Goal: Task Accomplishment & Management: Manage account settings

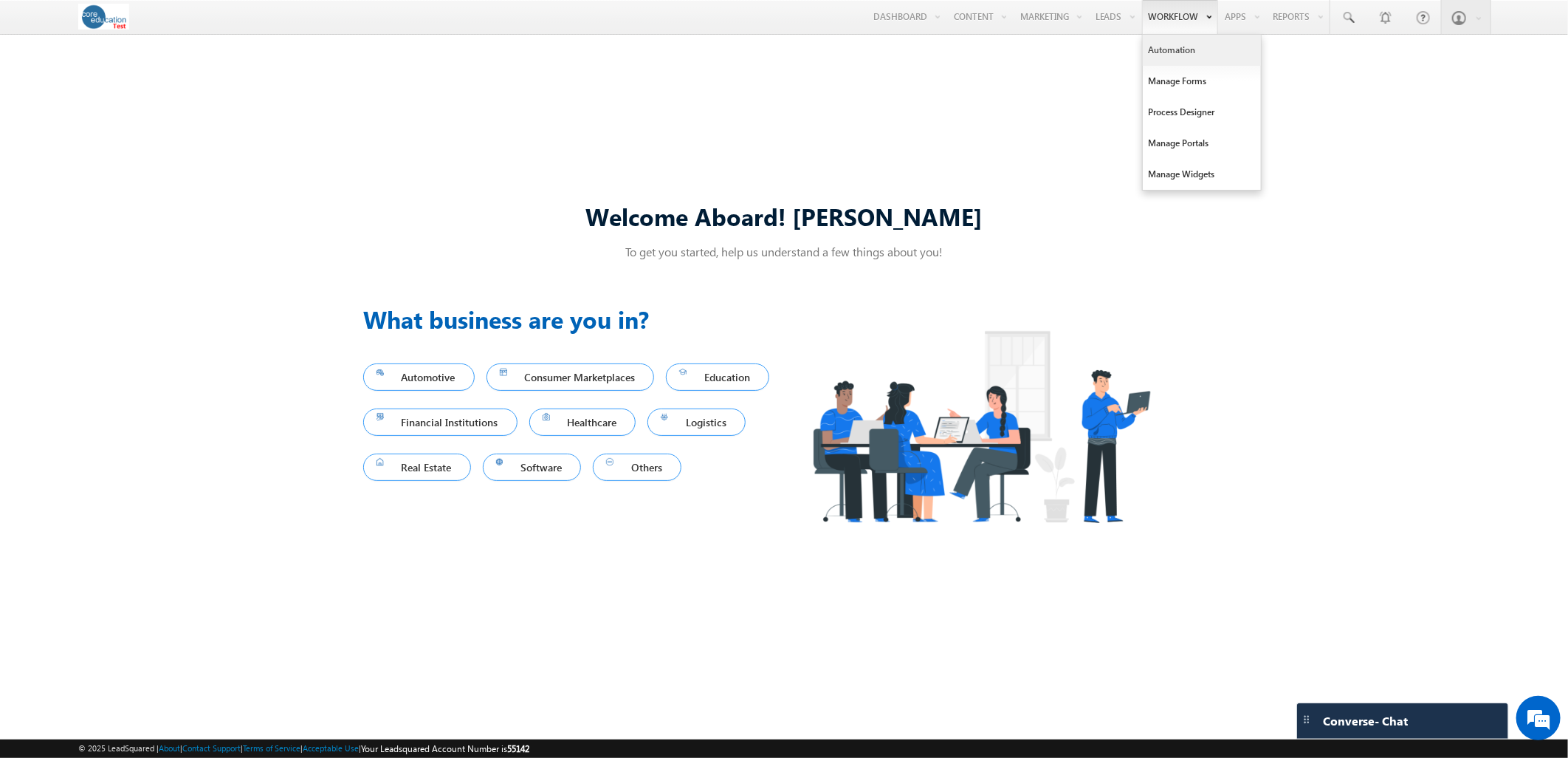
click at [1159, 48] on link "Automation" at bounding box center [1202, 50] width 118 height 31
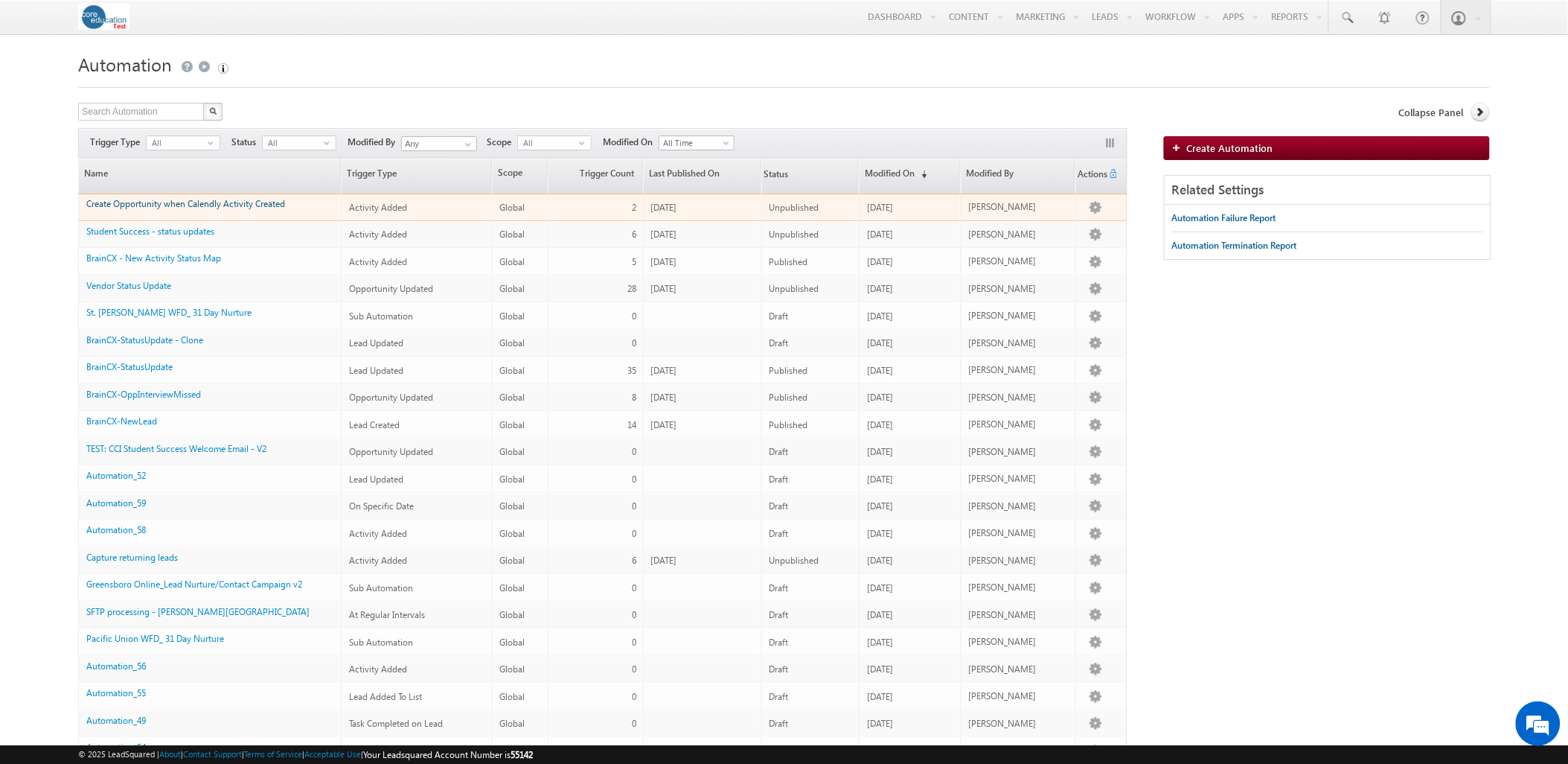
click at [237, 207] on link "Create Opportunity when Calendly Activity Created" at bounding box center [186, 204] width 198 height 11
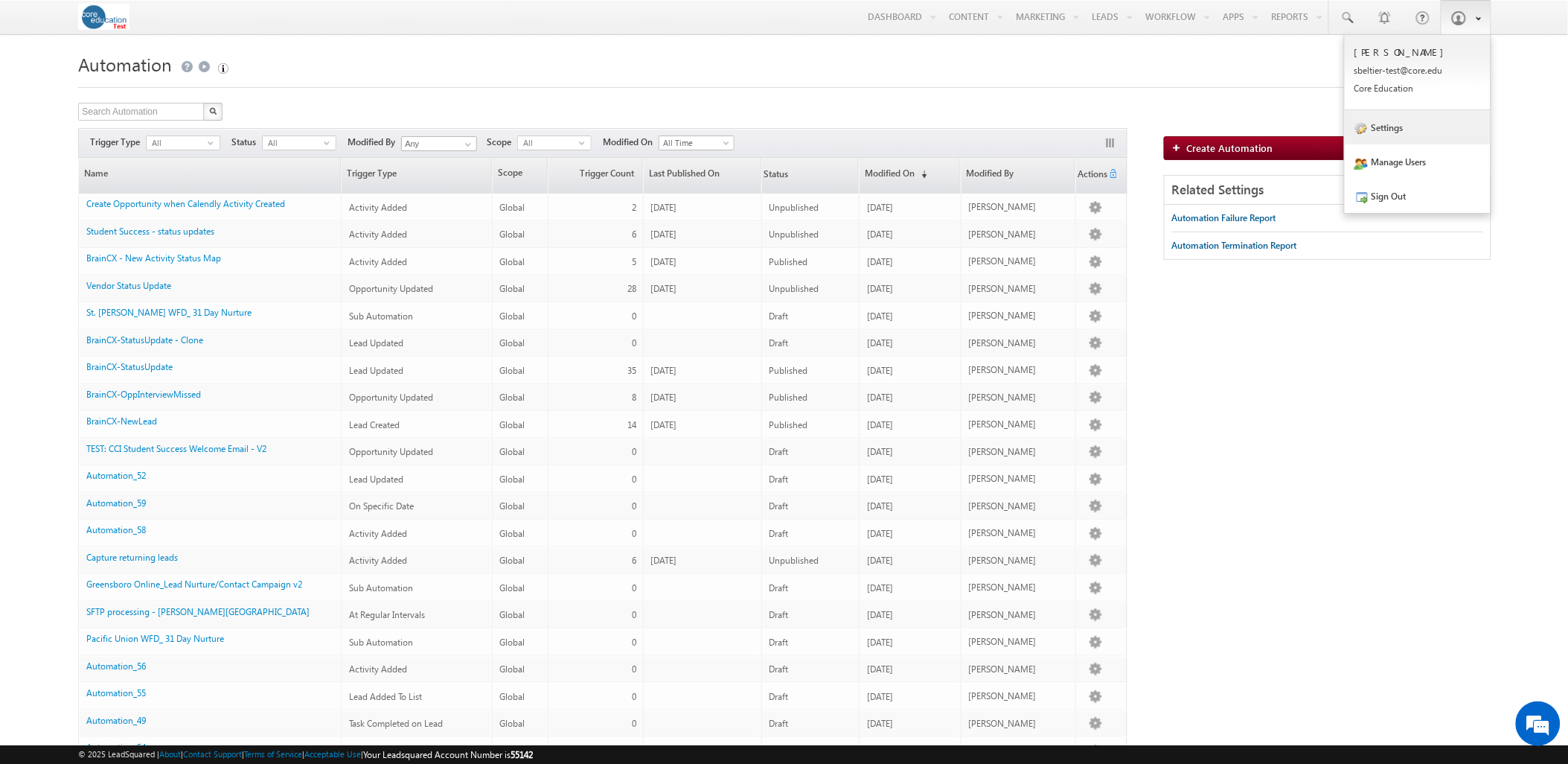
click at [1402, 126] on link "Settings" at bounding box center [1418, 127] width 146 height 34
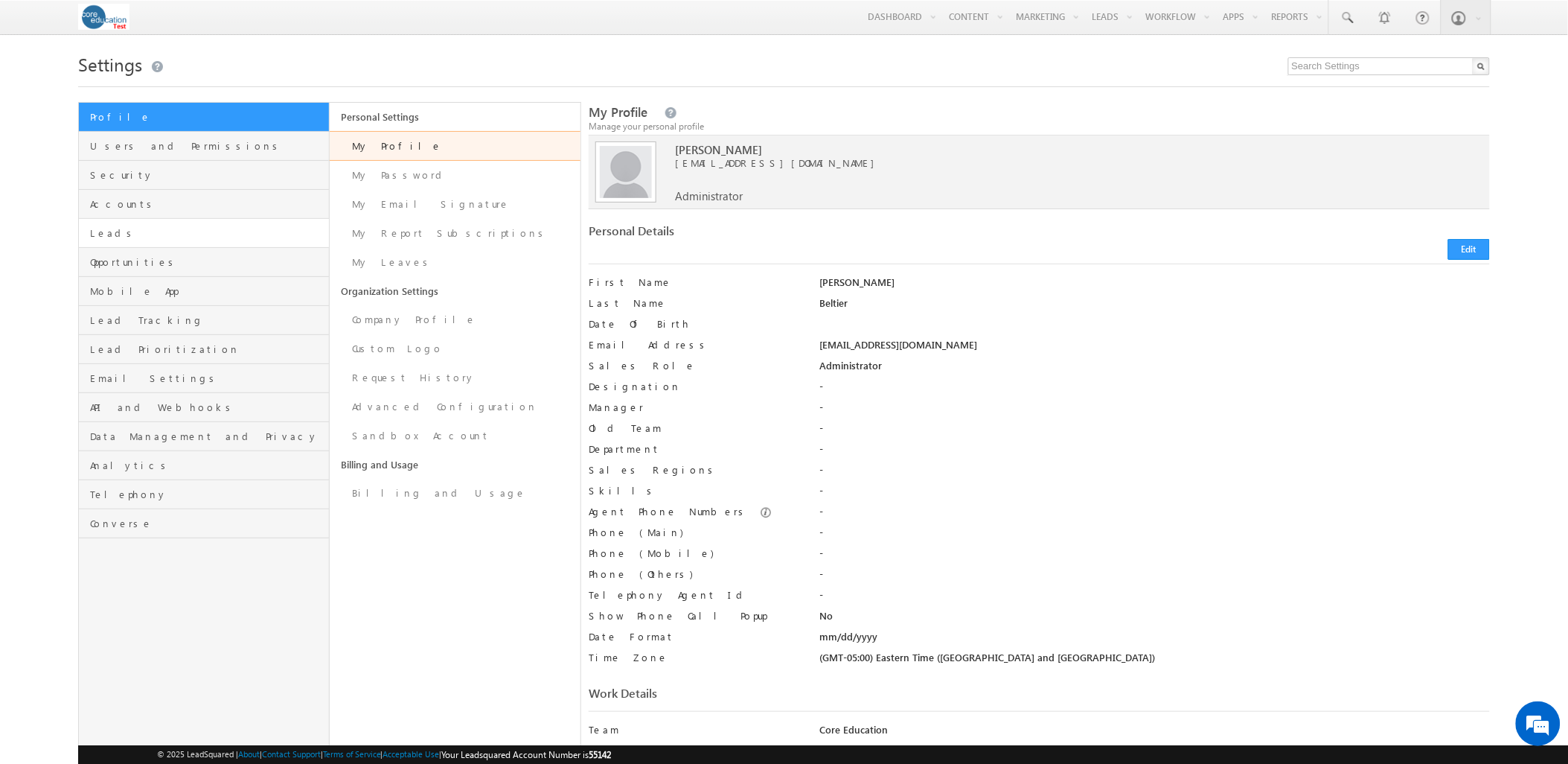
click at [146, 222] on link "Leads" at bounding box center [204, 234] width 250 height 29
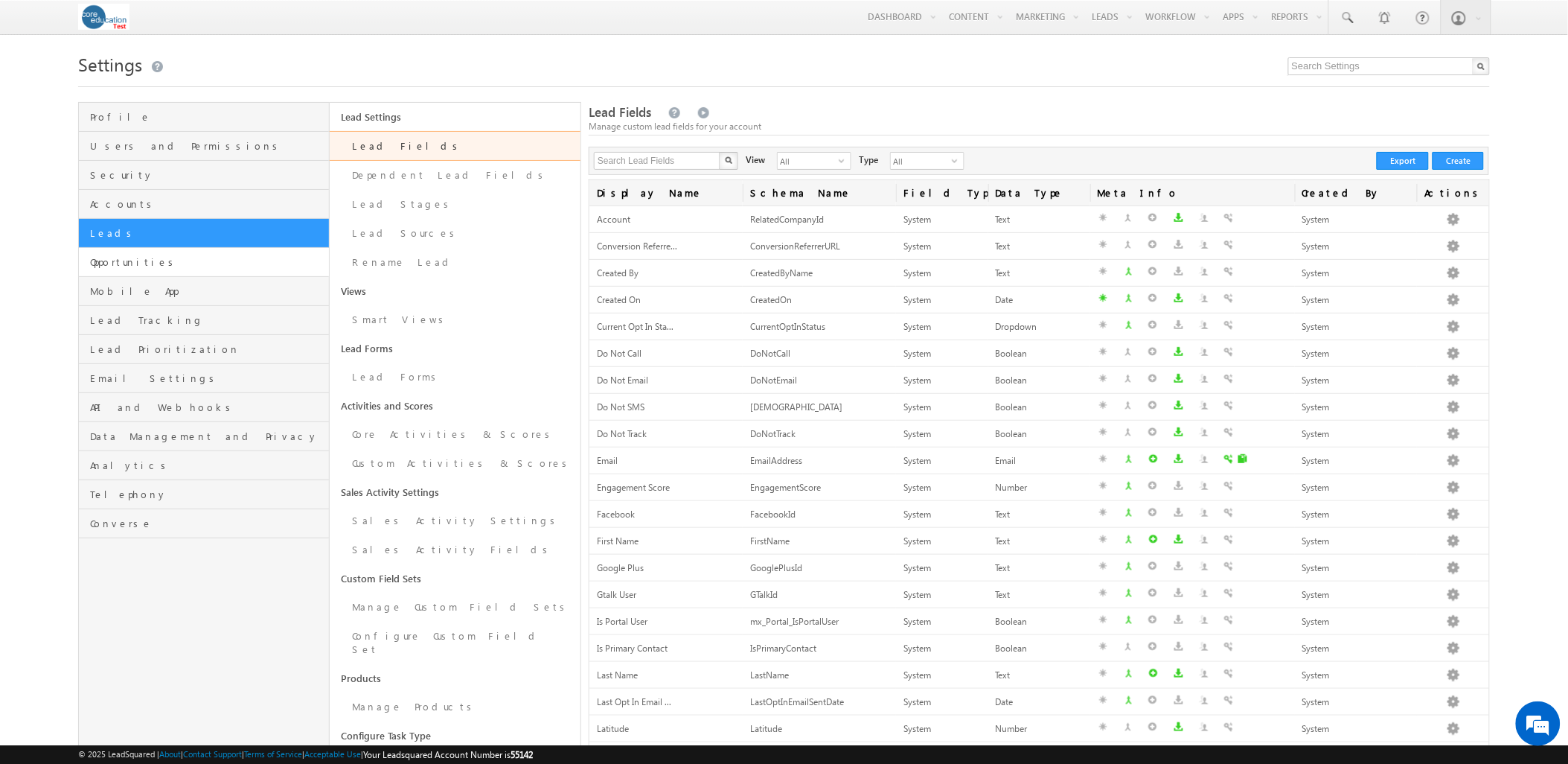
click at [130, 272] on link "Opportunities" at bounding box center [204, 262] width 250 height 29
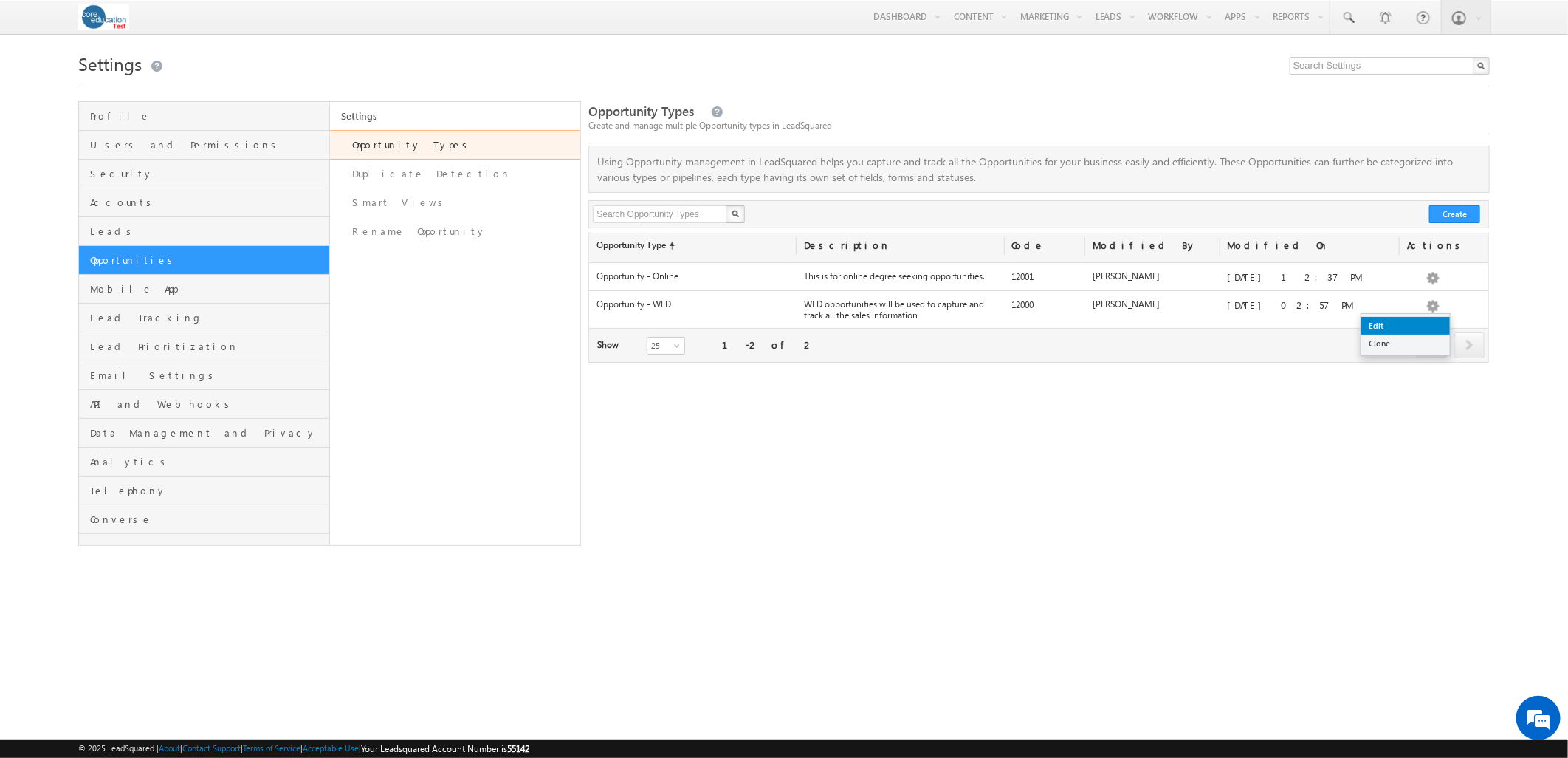
click at [1415, 322] on link "Edit" at bounding box center [1405, 326] width 89 height 18
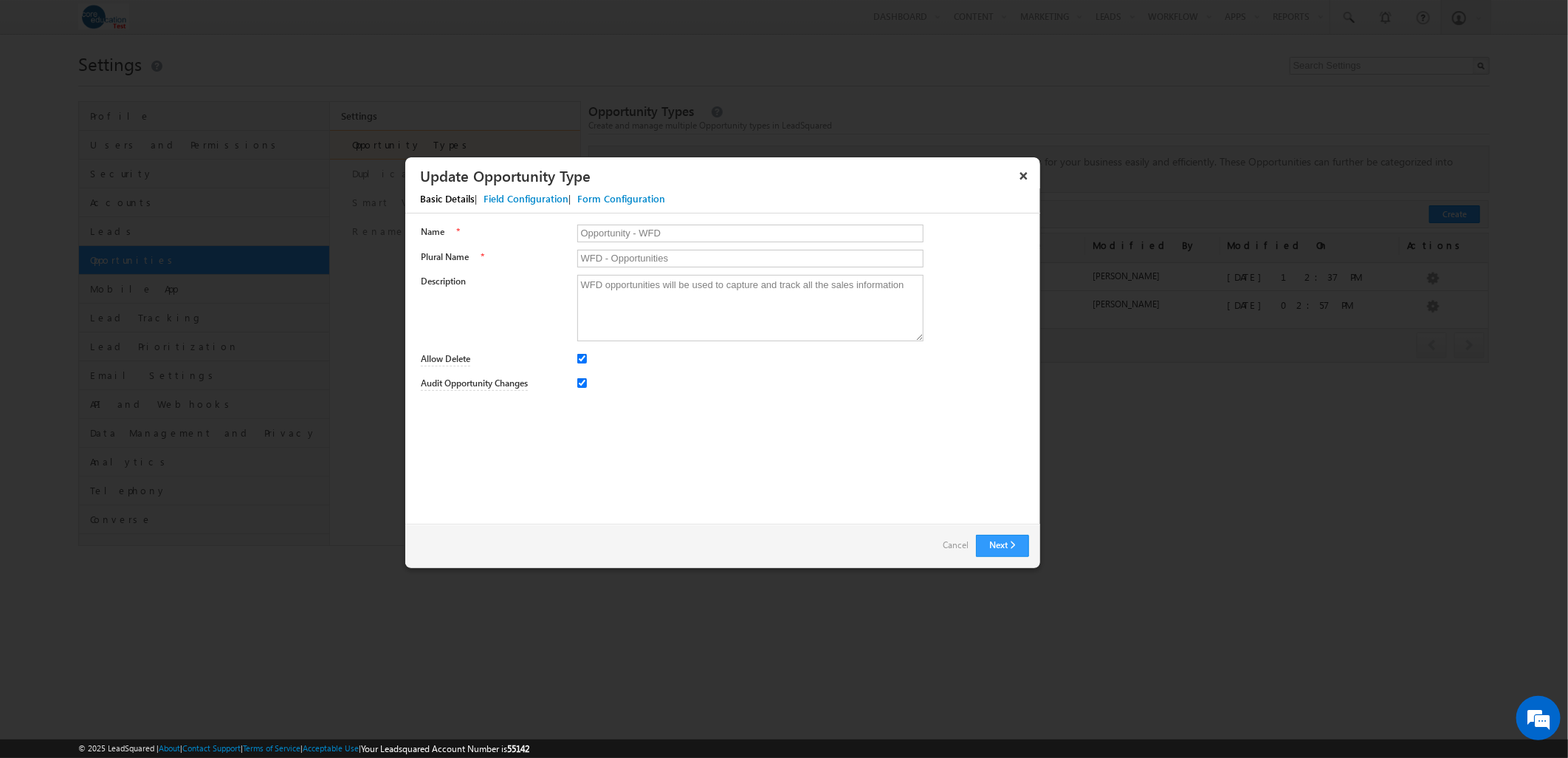
click at [503, 204] on div "Field Configuration" at bounding box center [526, 199] width 85 height 13
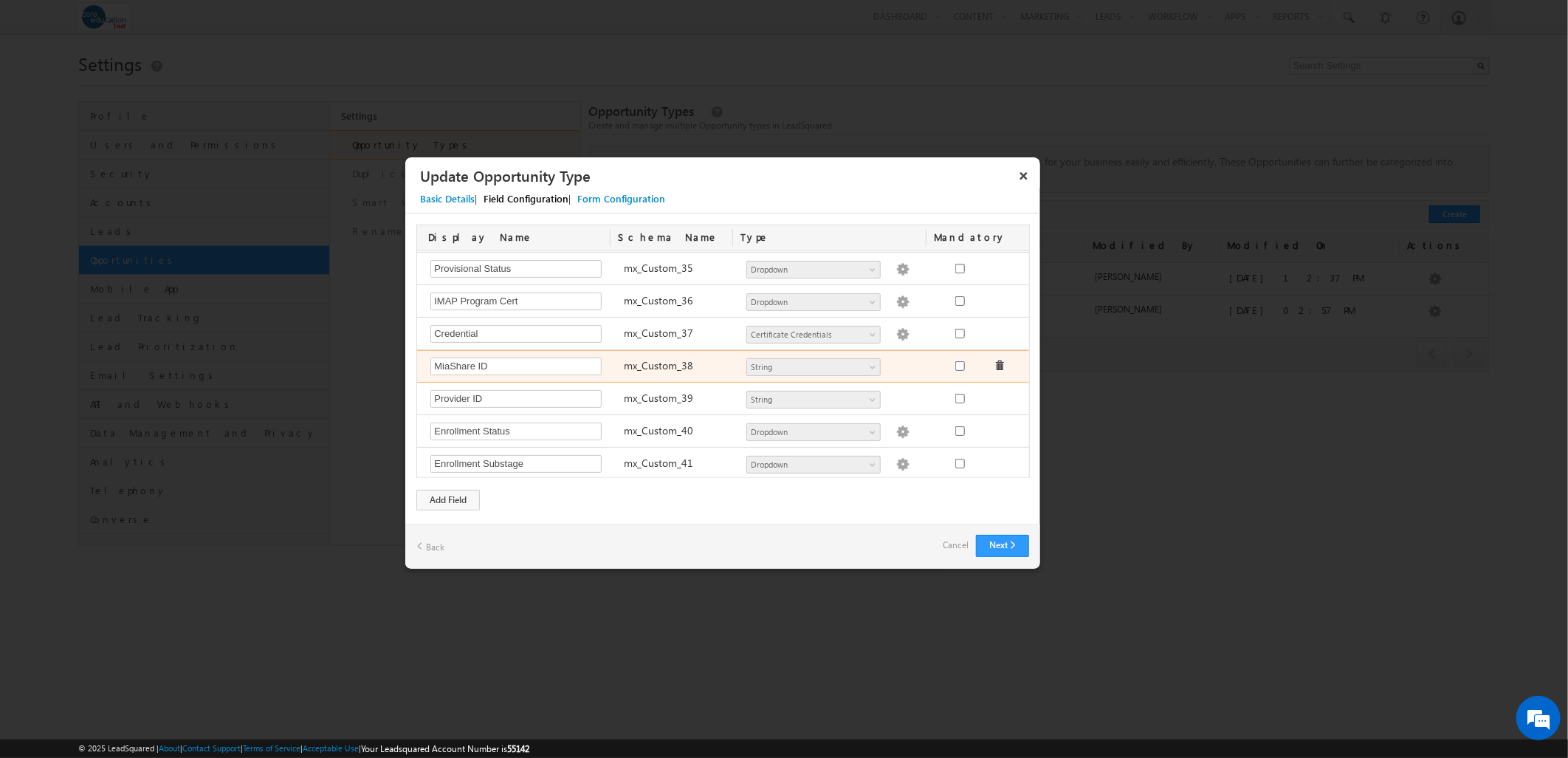
scroll to position [1243, 0]
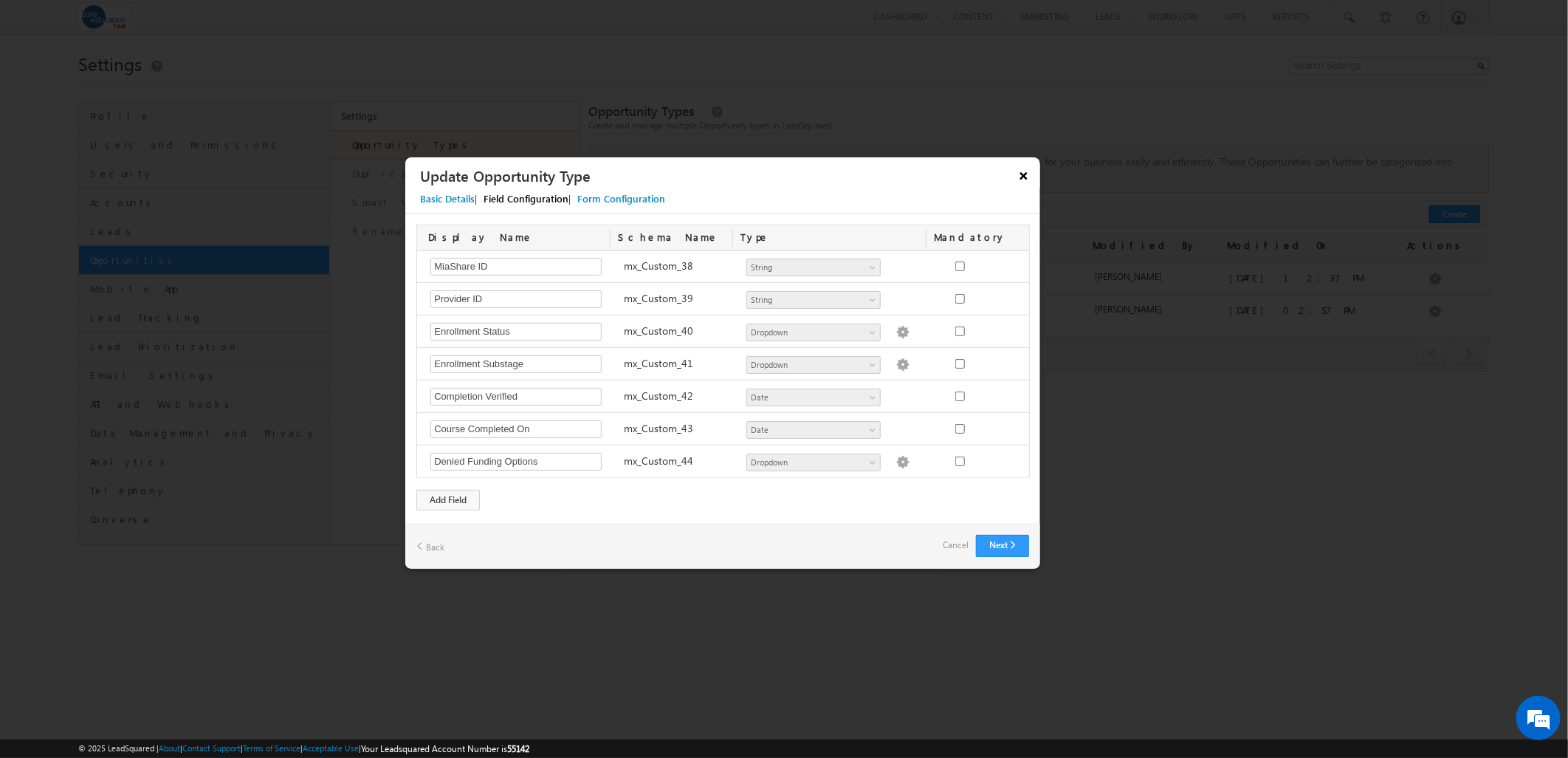
click at [1021, 180] on button "×" at bounding box center [1024, 175] width 23 height 26
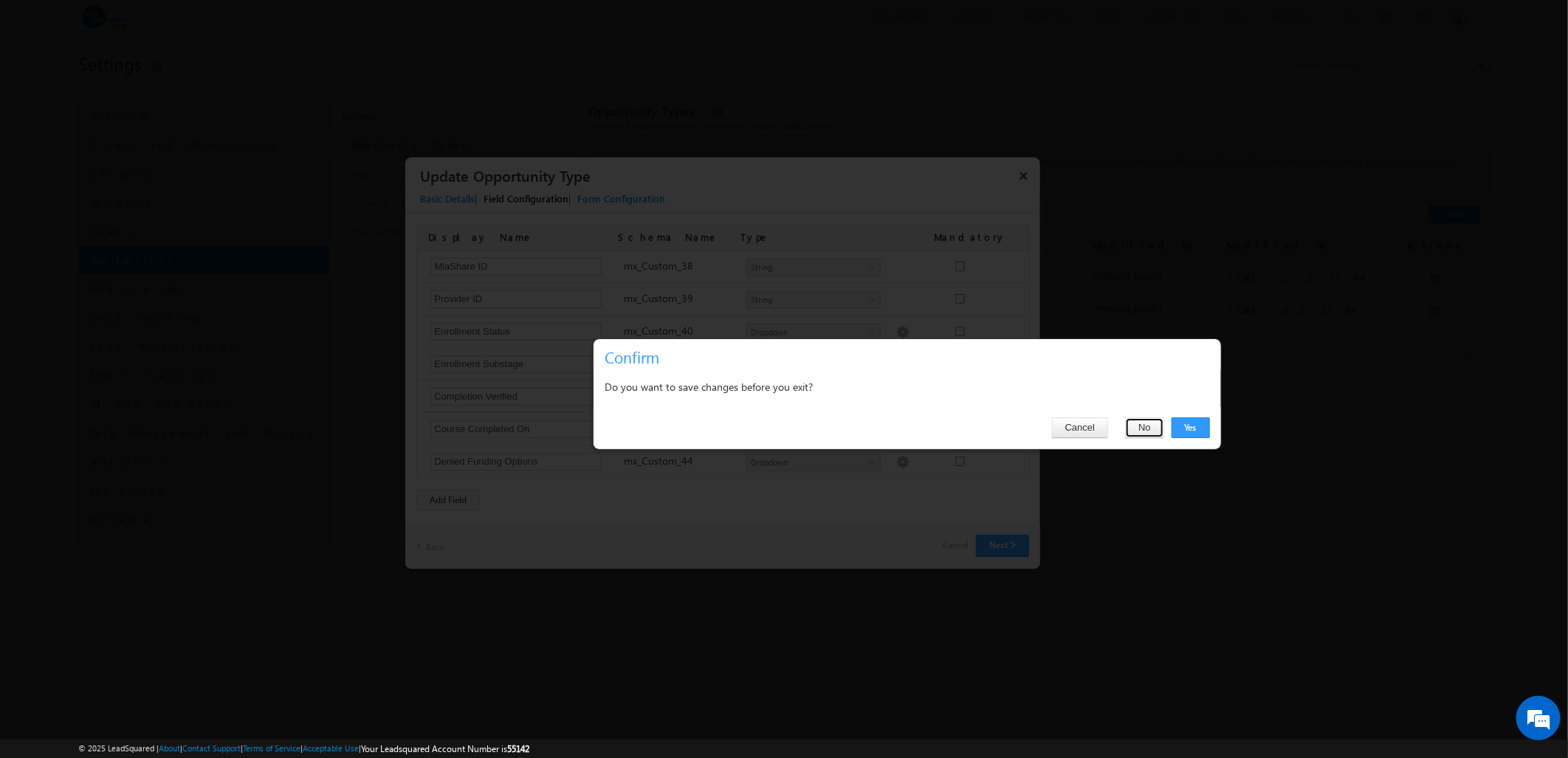
drag, startPoint x: 1148, startPoint y: 429, endPoint x: 1067, endPoint y: 386, distance: 91.7
click at [1067, 385] on div "Confirm Do you want to save changes before you exit? Cancel Yes No" at bounding box center [907, 394] width 629 height 112
click at [1089, 430] on button "Cancel" at bounding box center [1080, 427] width 56 height 21
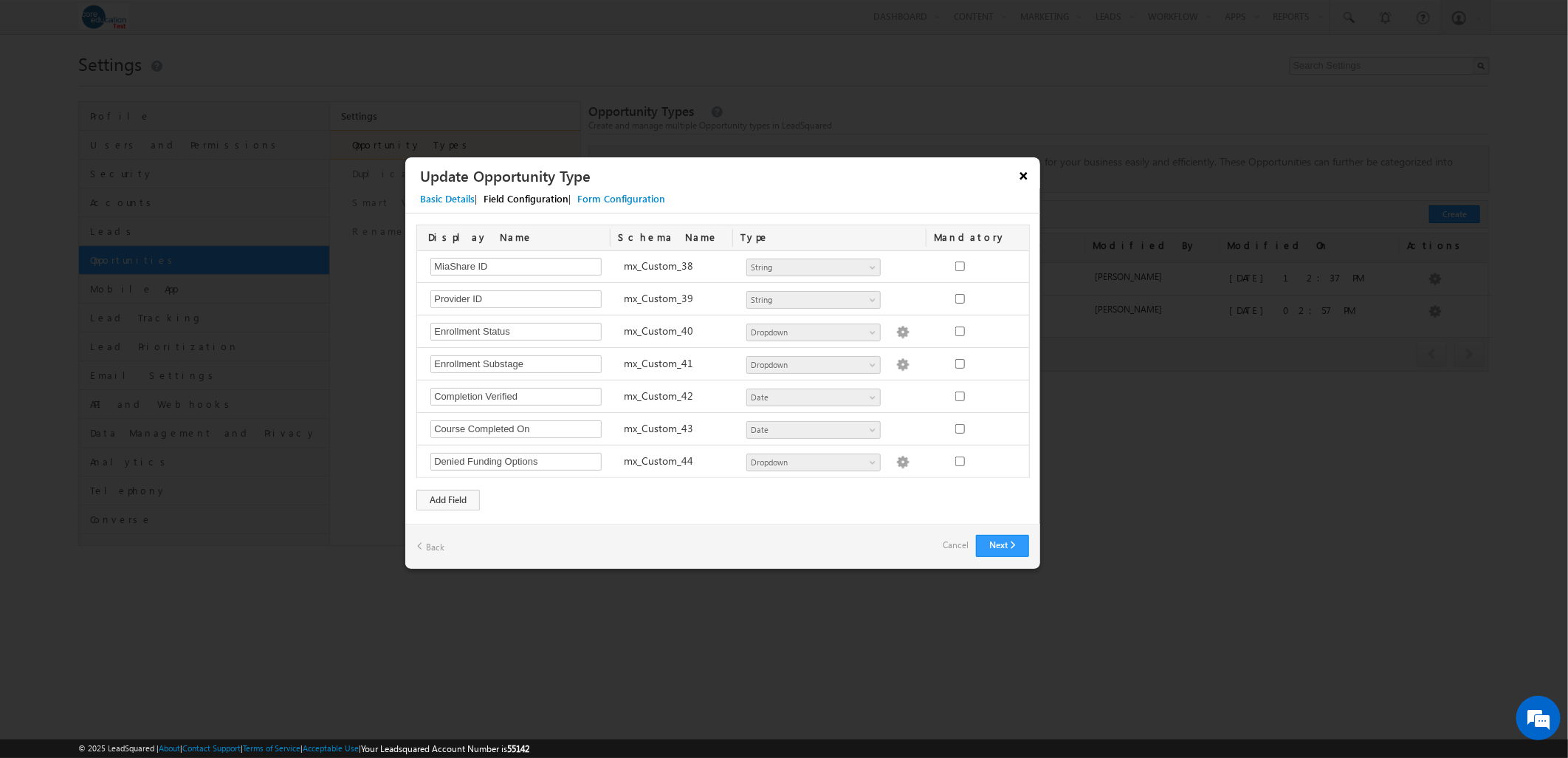
click at [1030, 175] on button "×" at bounding box center [1024, 175] width 23 height 26
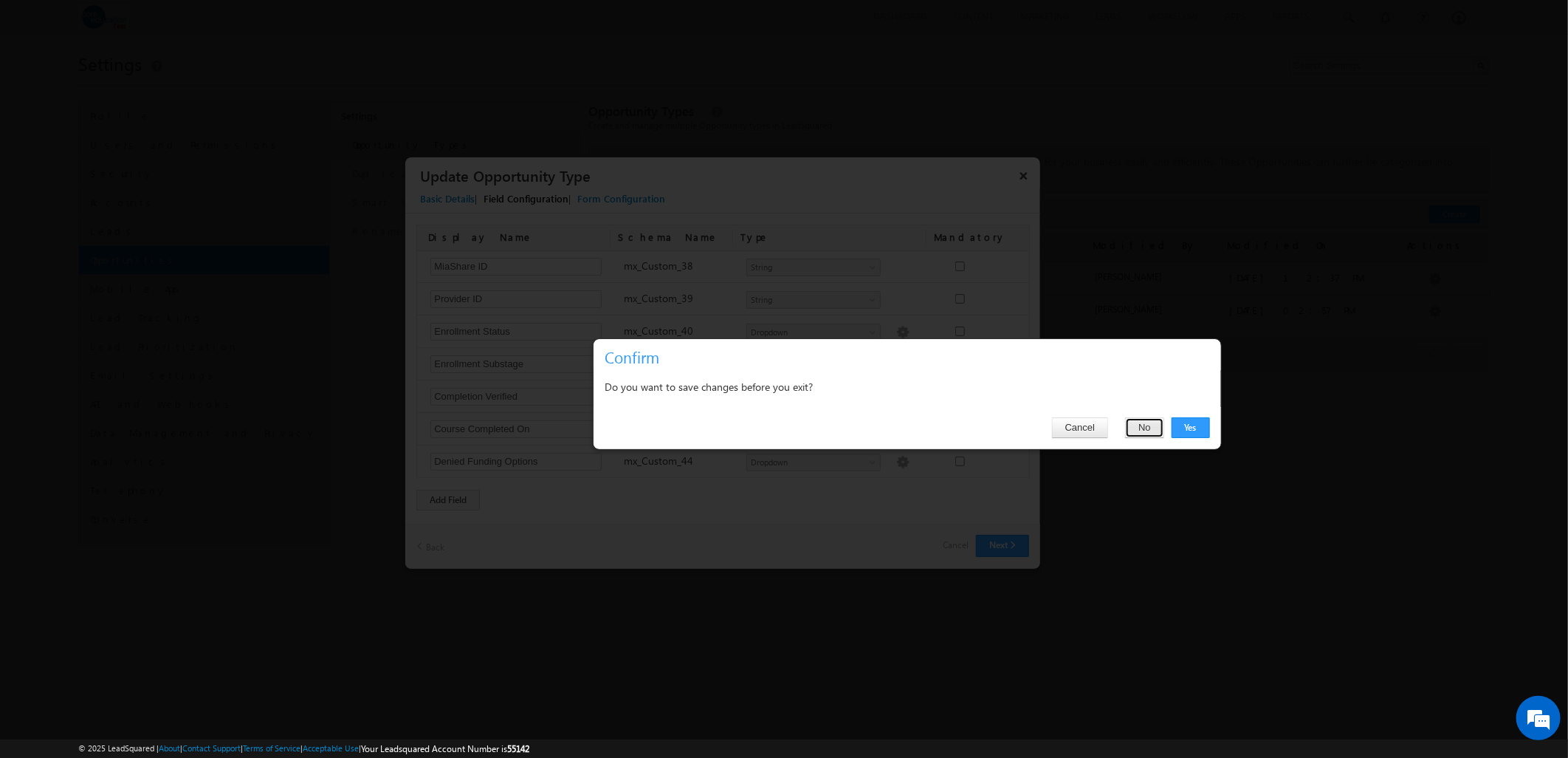
click at [1145, 436] on button "No" at bounding box center [1145, 427] width 39 height 21
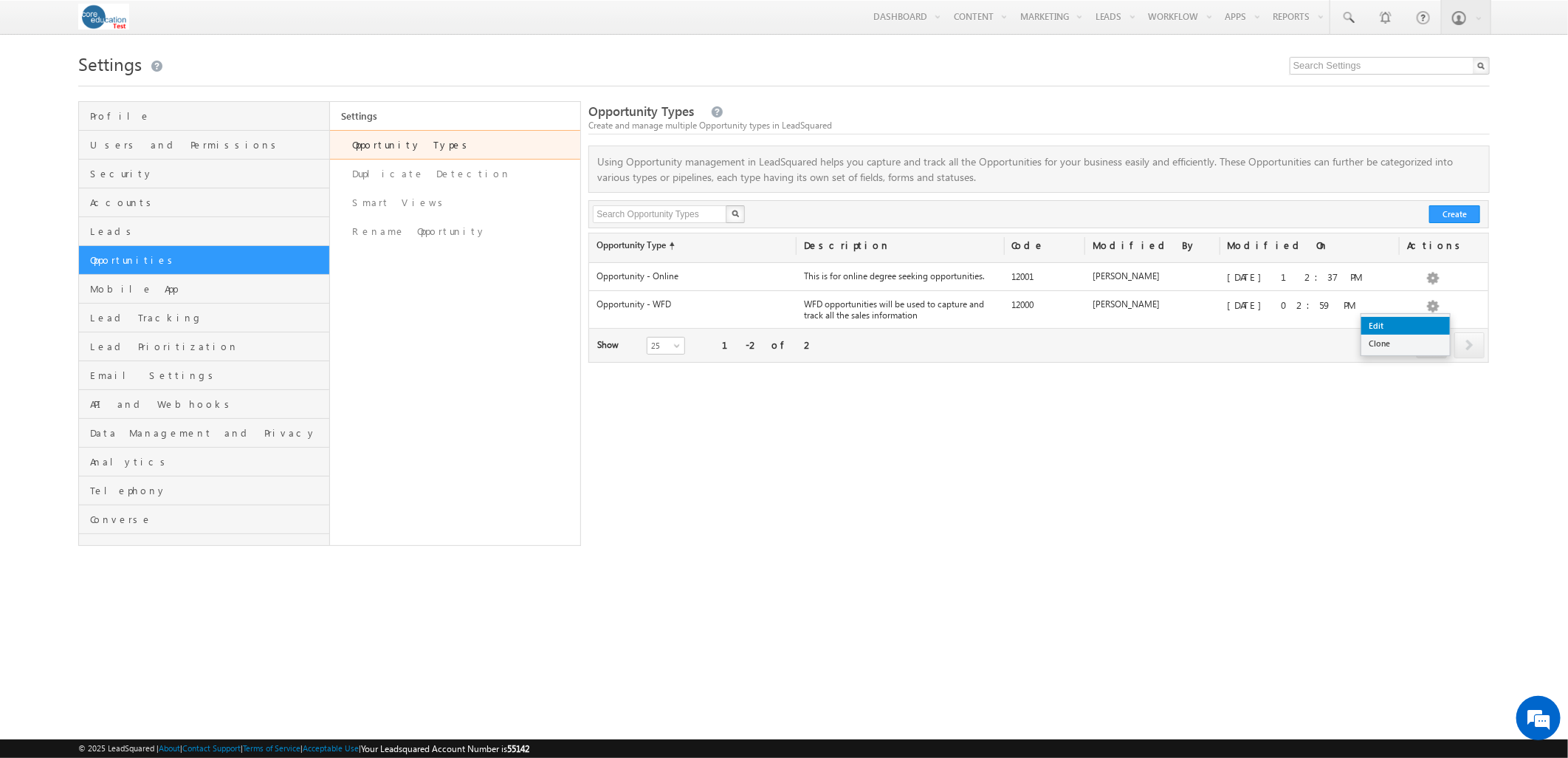
click at [1404, 319] on link "Edit" at bounding box center [1405, 326] width 89 height 18
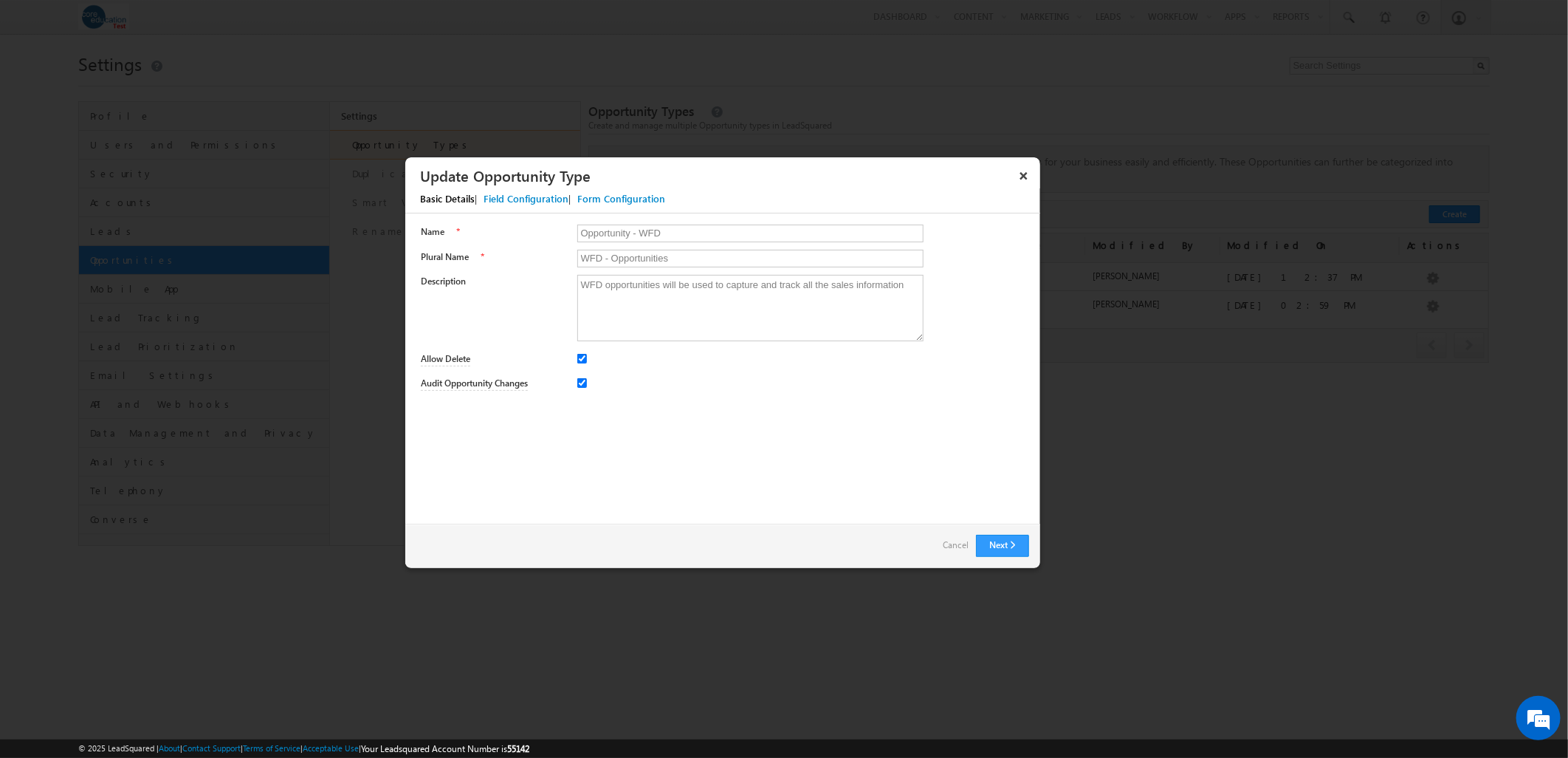
click at [550, 202] on div "Field Configuration" at bounding box center [526, 199] width 85 height 13
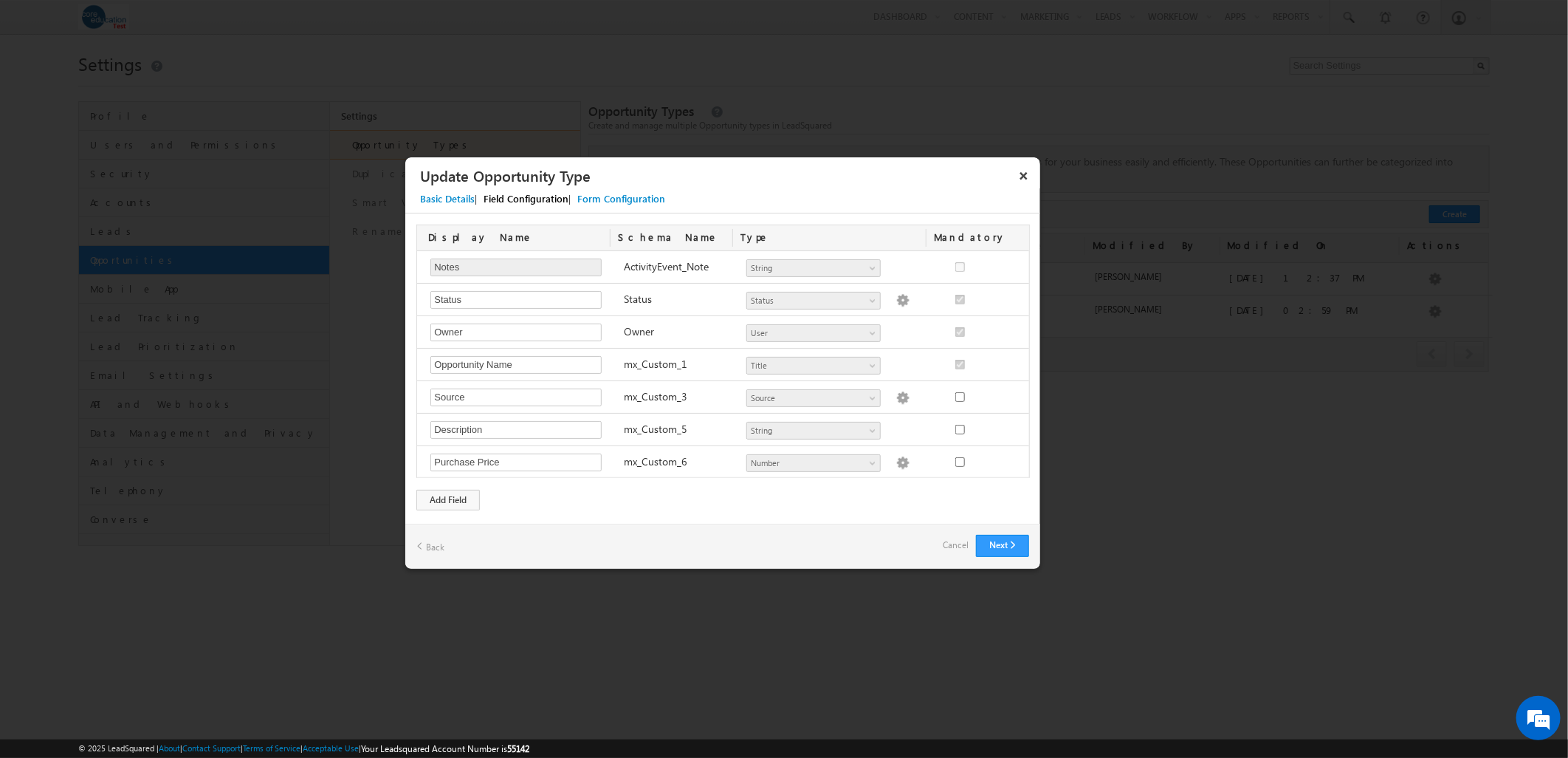
click at [1010, 180] on h3 "Update Opportunity Type" at bounding box center [716, 175] width 591 height 26
click at [1022, 178] on button "×" at bounding box center [1024, 175] width 23 height 26
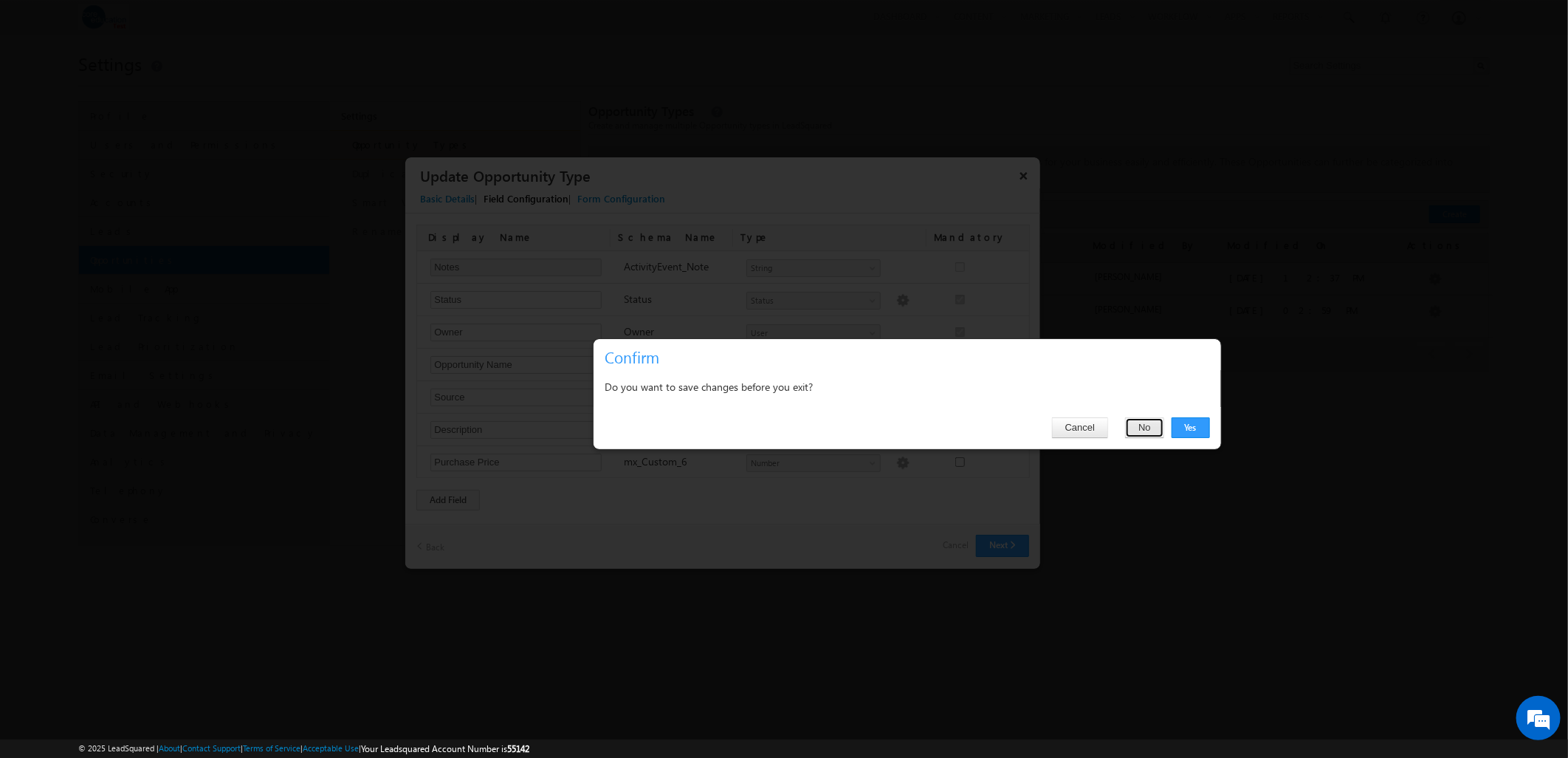
drag, startPoint x: 1135, startPoint y: 430, endPoint x: 1146, endPoint y: 430, distance: 11.0
click at [1146, 430] on button "No" at bounding box center [1145, 427] width 39 height 21
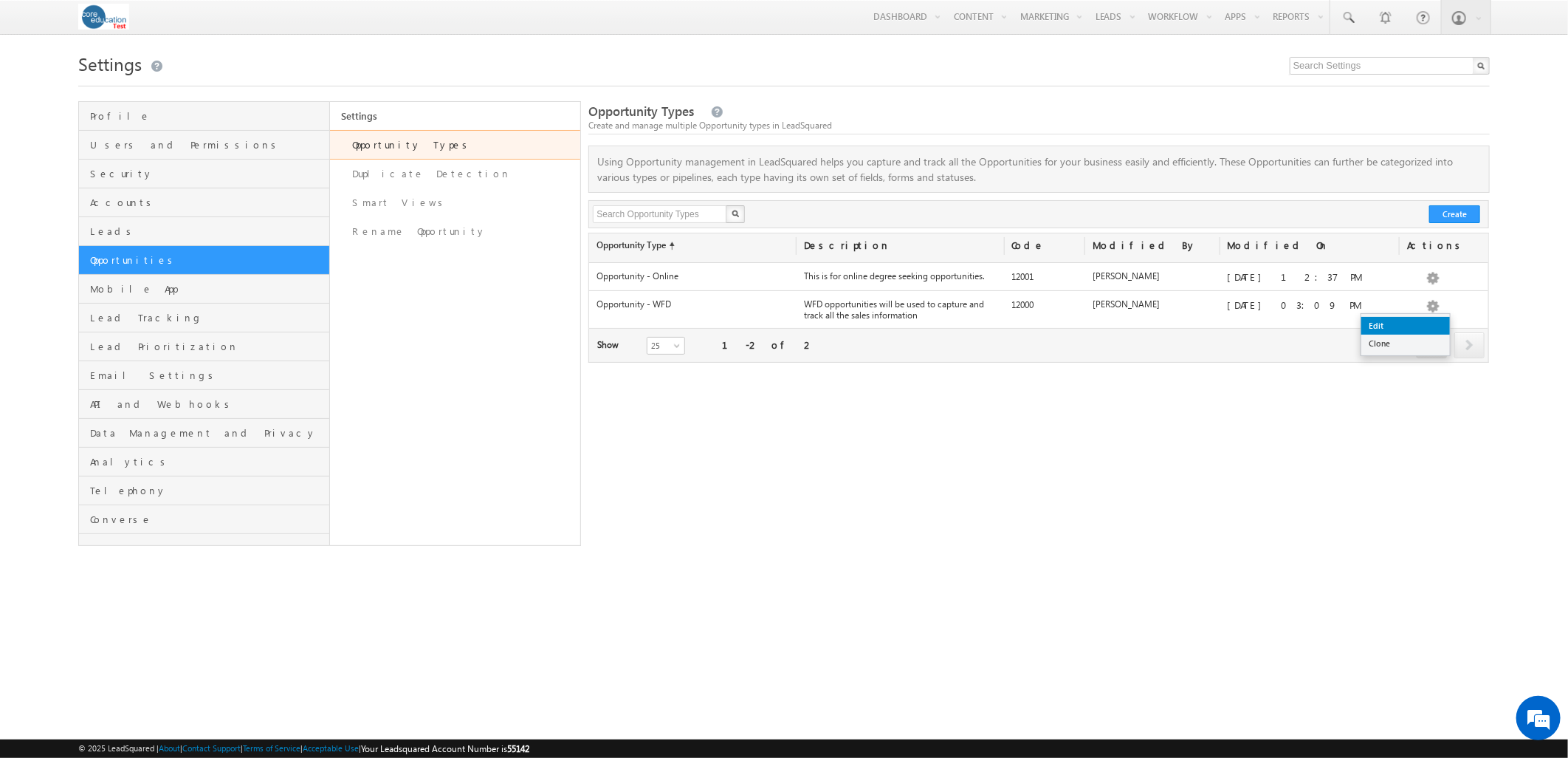
click at [1425, 324] on link "Edit" at bounding box center [1405, 326] width 89 height 18
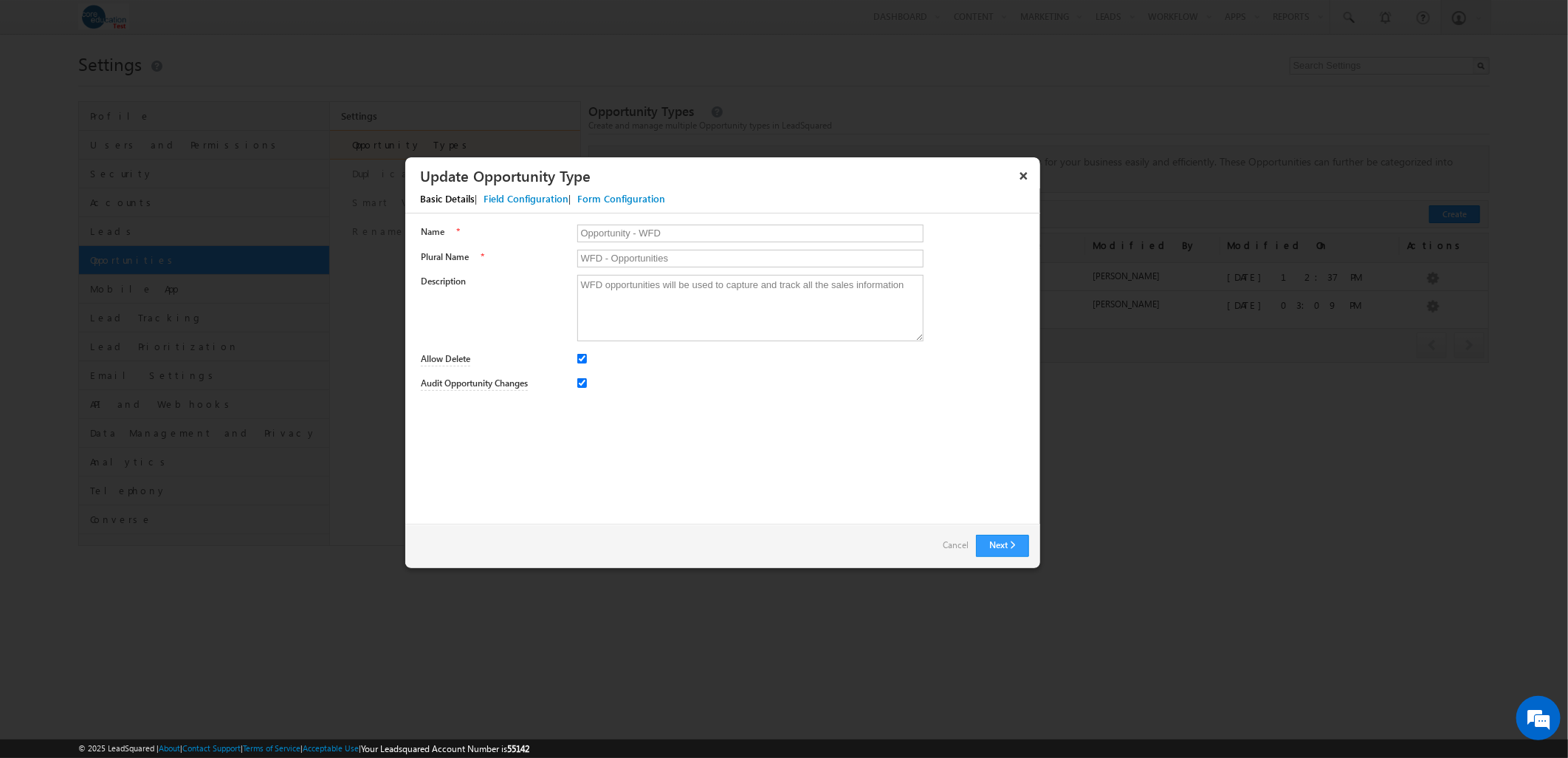
click at [522, 201] on div "Field Configuration" at bounding box center [526, 199] width 85 height 13
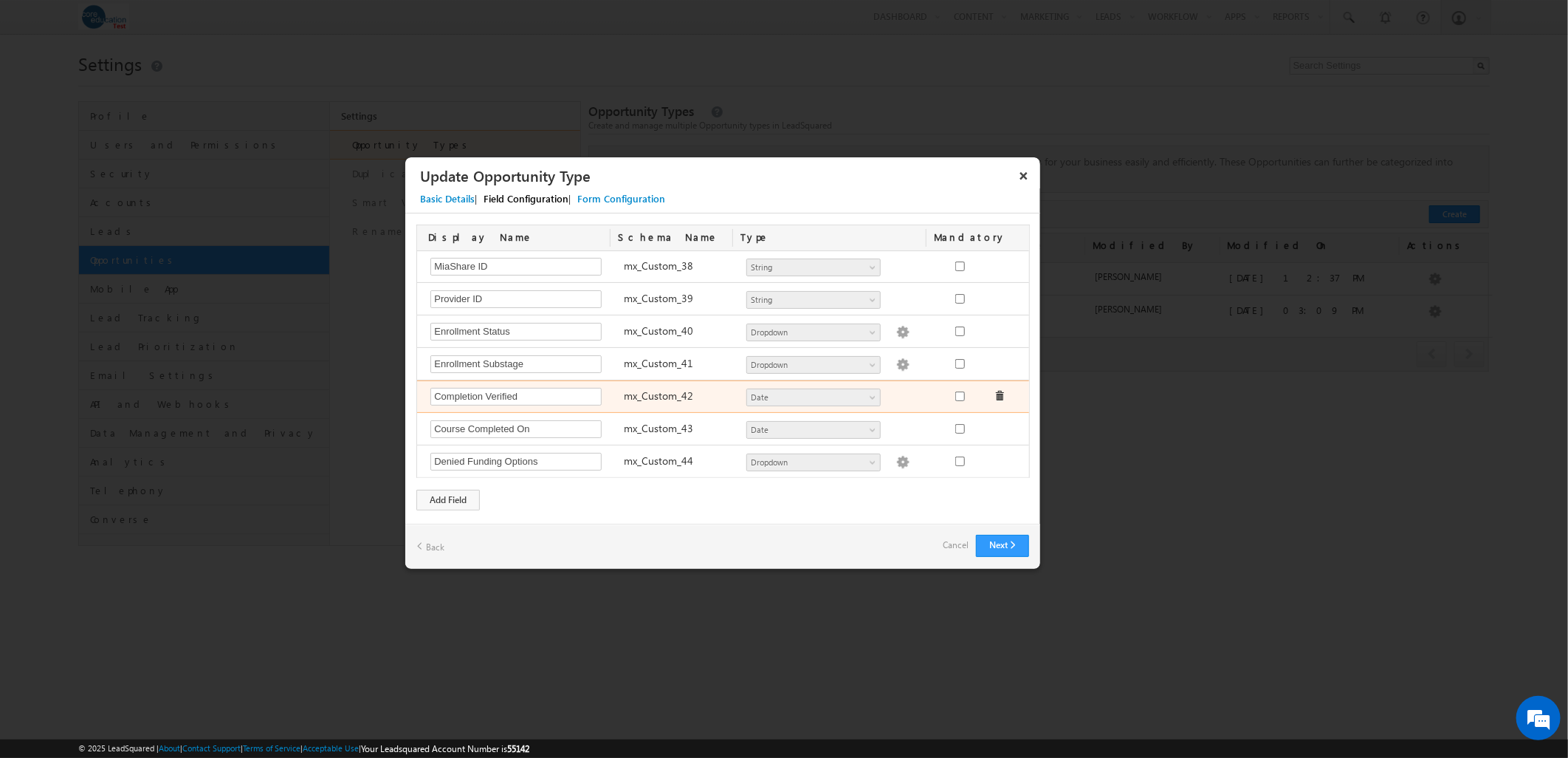
scroll to position [1243, 0]
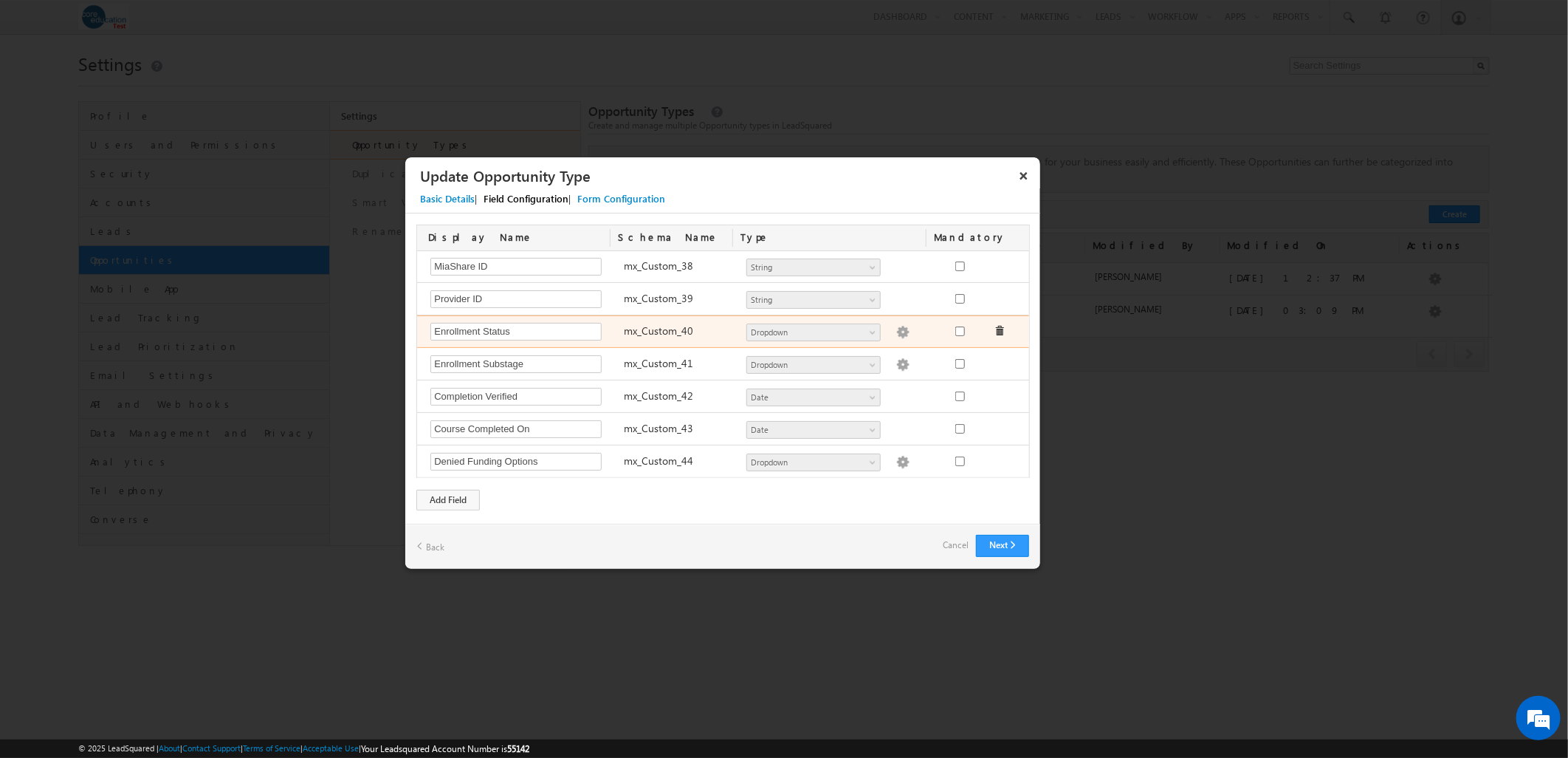
click at [896, 333] on img at bounding box center [903, 332] width 13 height 13
type textarea "Pending Enrollment Enrolled Active Withdrawal Cancelled Completed"
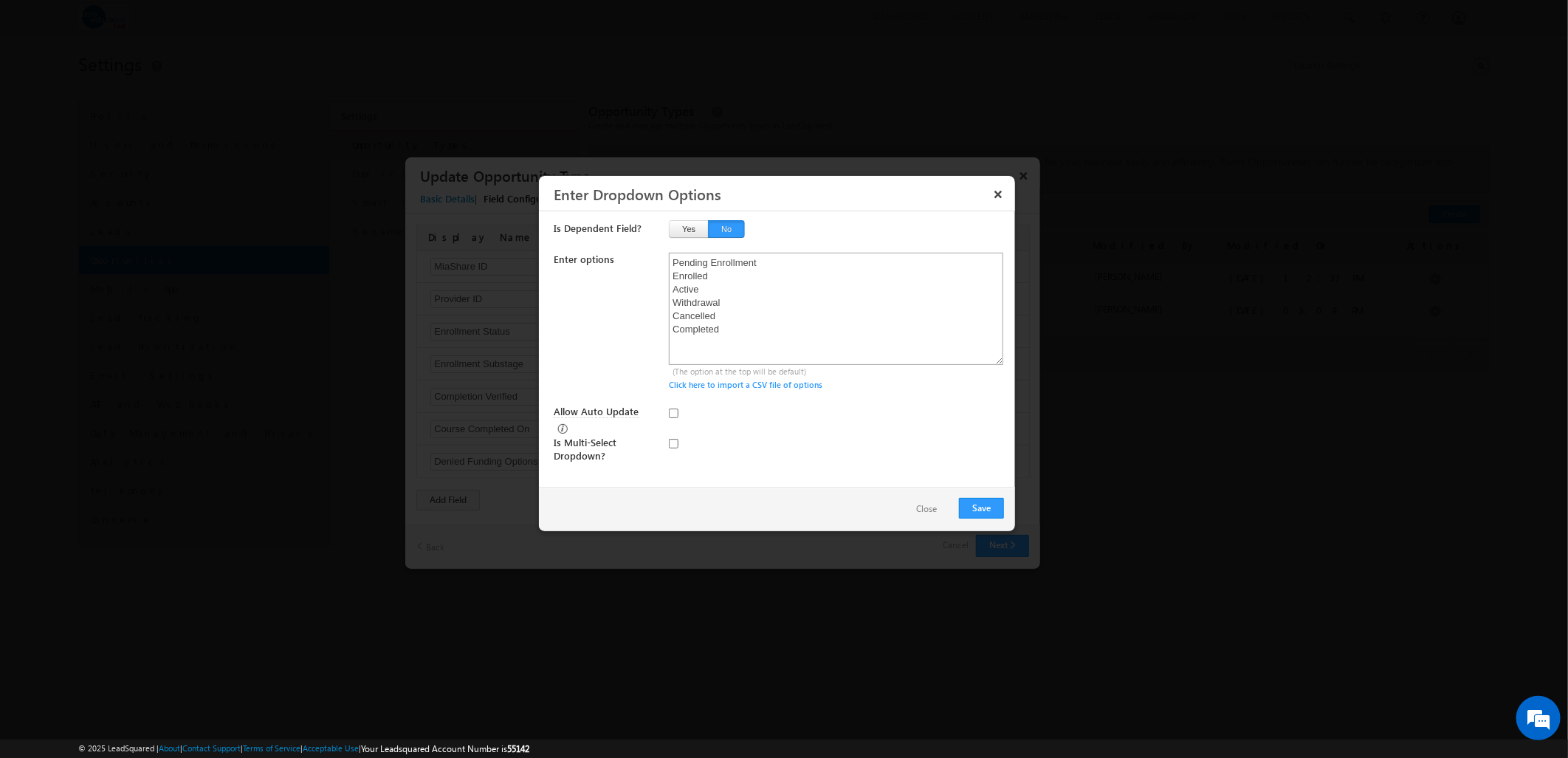
scroll to position [0, 0]
click at [713, 283] on textarea "Pending Enrollment Enrolled Active Withdrawal Cancelled Completed" at bounding box center [836, 308] width 335 height 112
click at [673, 262] on textarea "Pending Enrollment Enrolled Active Withdrawal Cancelled Completed" at bounding box center [836, 308] width 335 height 112
click at [854, 260] on textarea "Pending Enrollment Enrolled Active Withdrawal Cancelled Completed" at bounding box center [836, 308] width 335 height 112
click at [983, 507] on button "Save" at bounding box center [981, 507] width 45 height 21
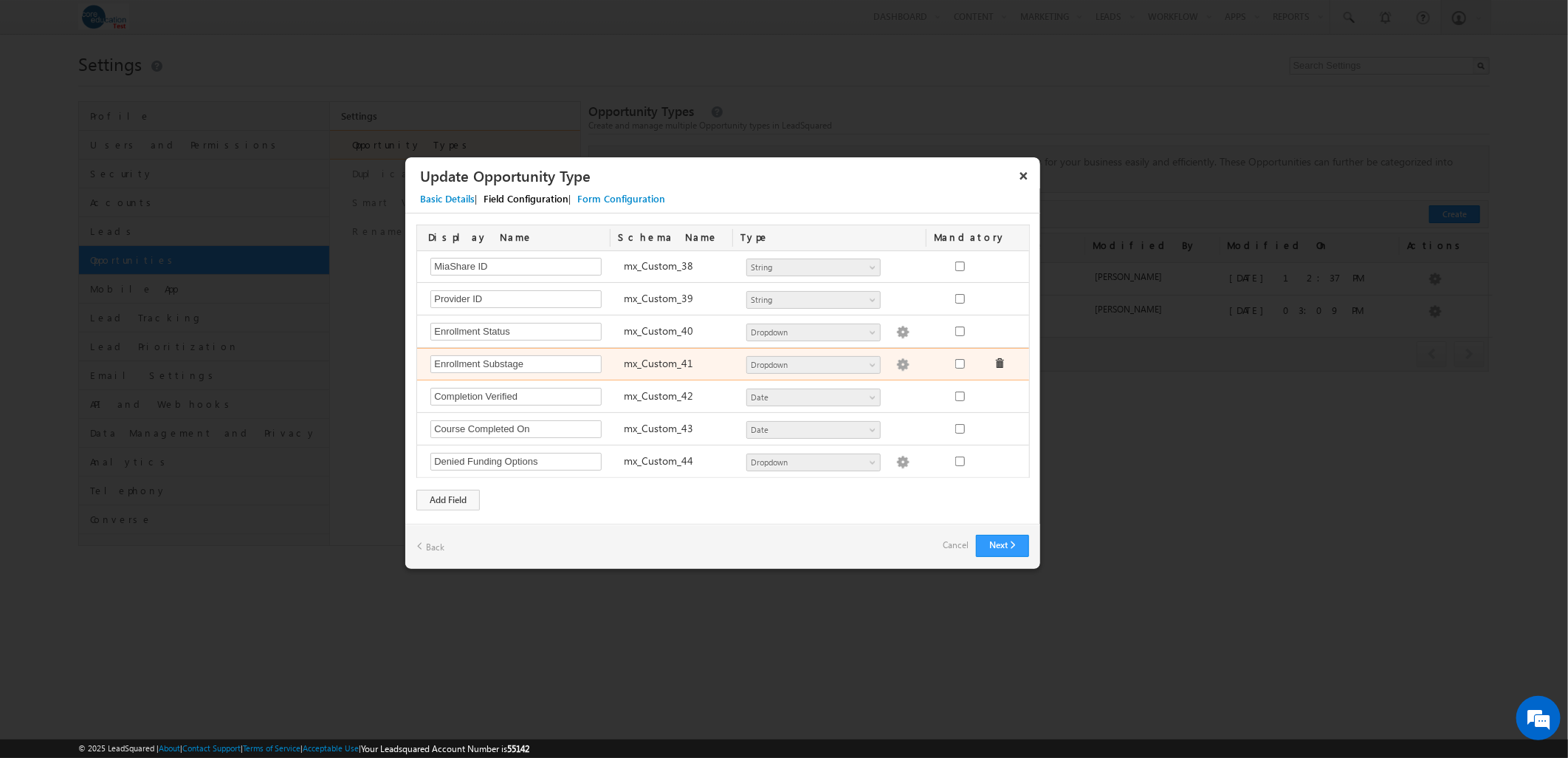
click at [896, 359] on img at bounding box center [903, 364] width 13 height 13
type textarea "Interview Scheduled Active Student At Risk Future Start Pending Clinicals Place…"
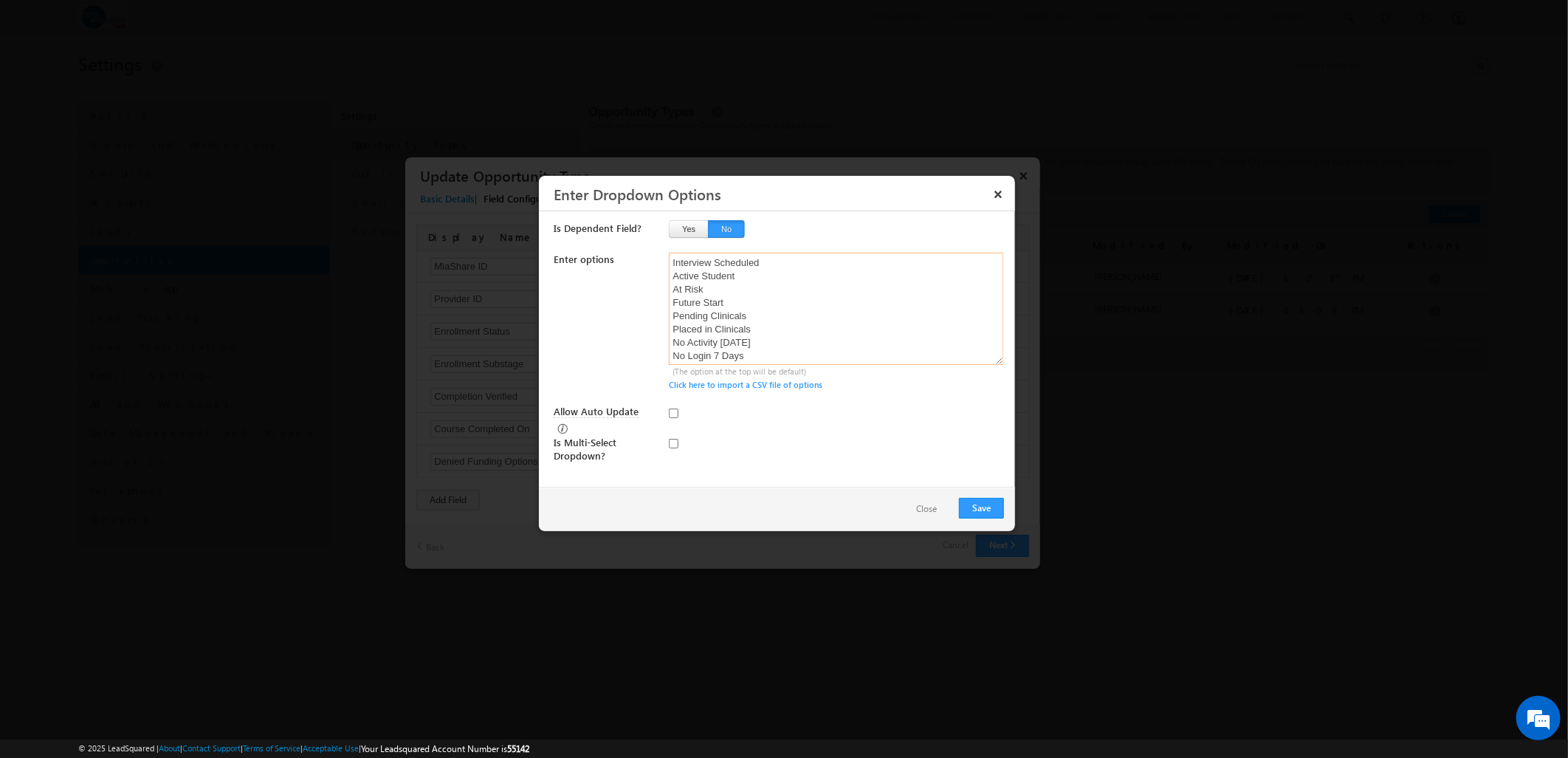
click at [671, 262] on textarea "Interview Scheduled Active Student At Risk Future Start Pending Clinicals Place…" at bounding box center [836, 308] width 335 height 112
type textarea "Interview Scheduled Active Student At Risk Future Start Pending Clinicals Place…"
click at [971, 506] on button "Save" at bounding box center [981, 507] width 45 height 21
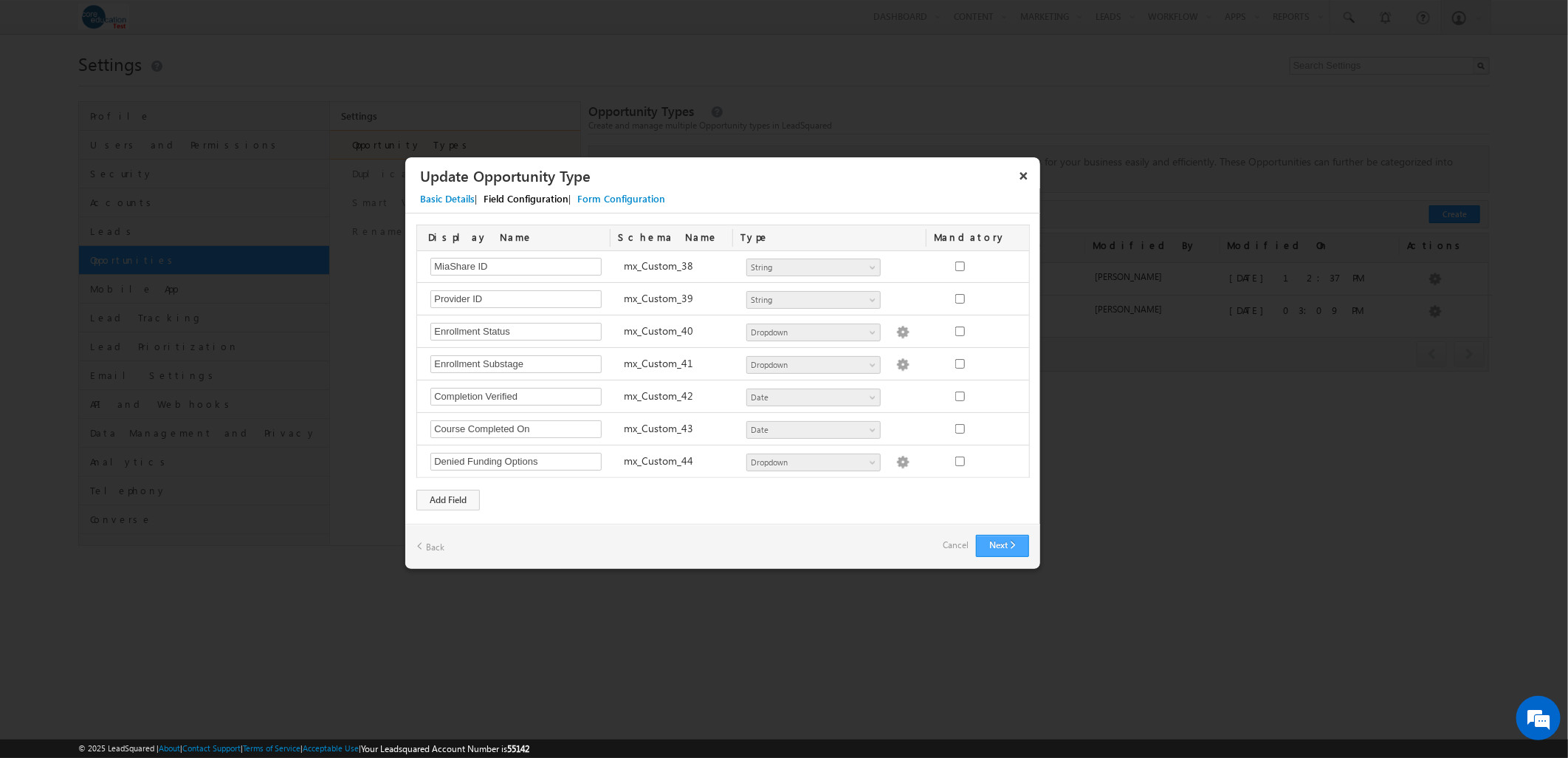
click at [1001, 538] on button "Next" at bounding box center [1002, 546] width 53 height 22
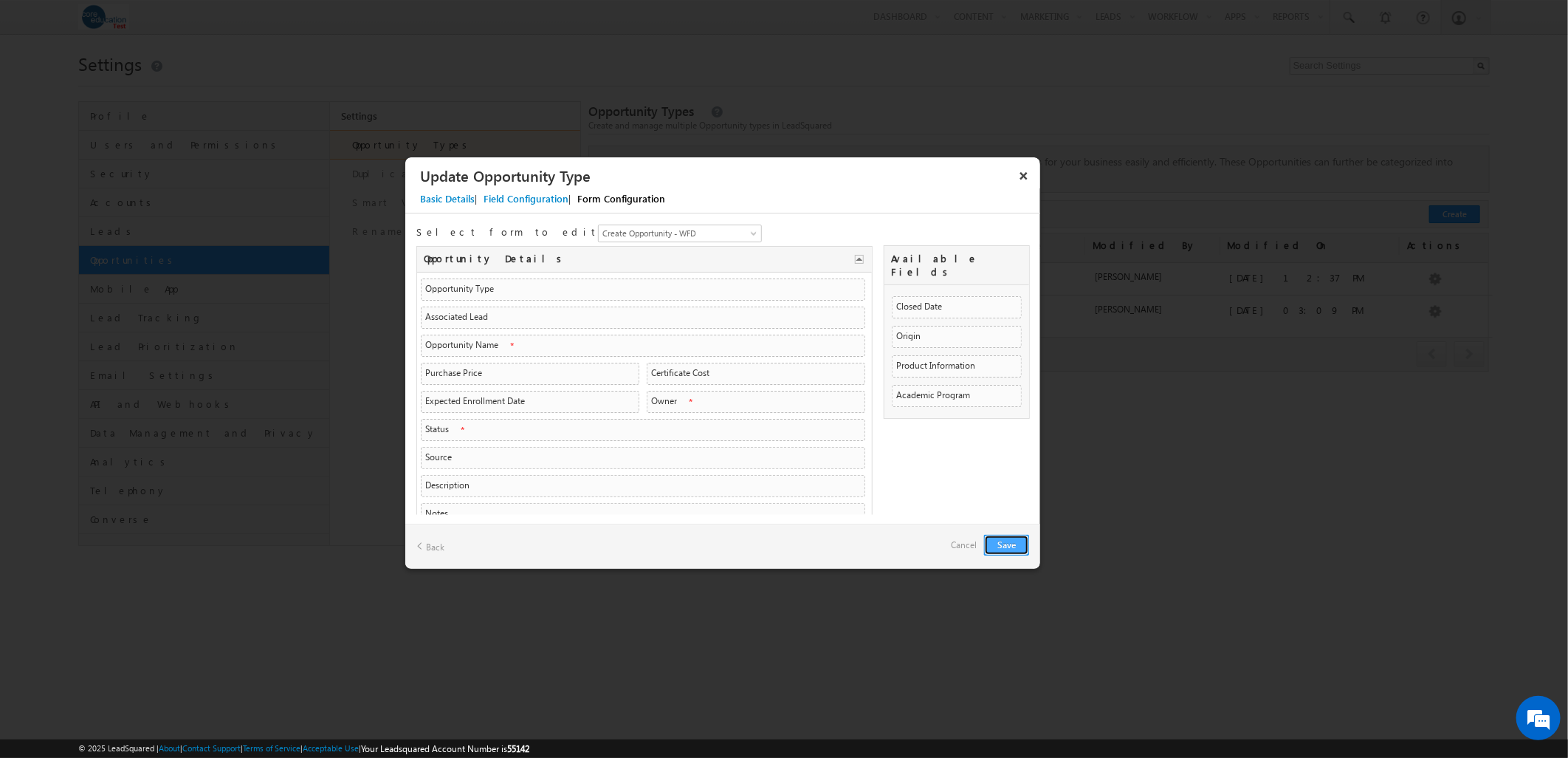
click at [1018, 544] on button "Save" at bounding box center [1006, 545] width 45 height 21
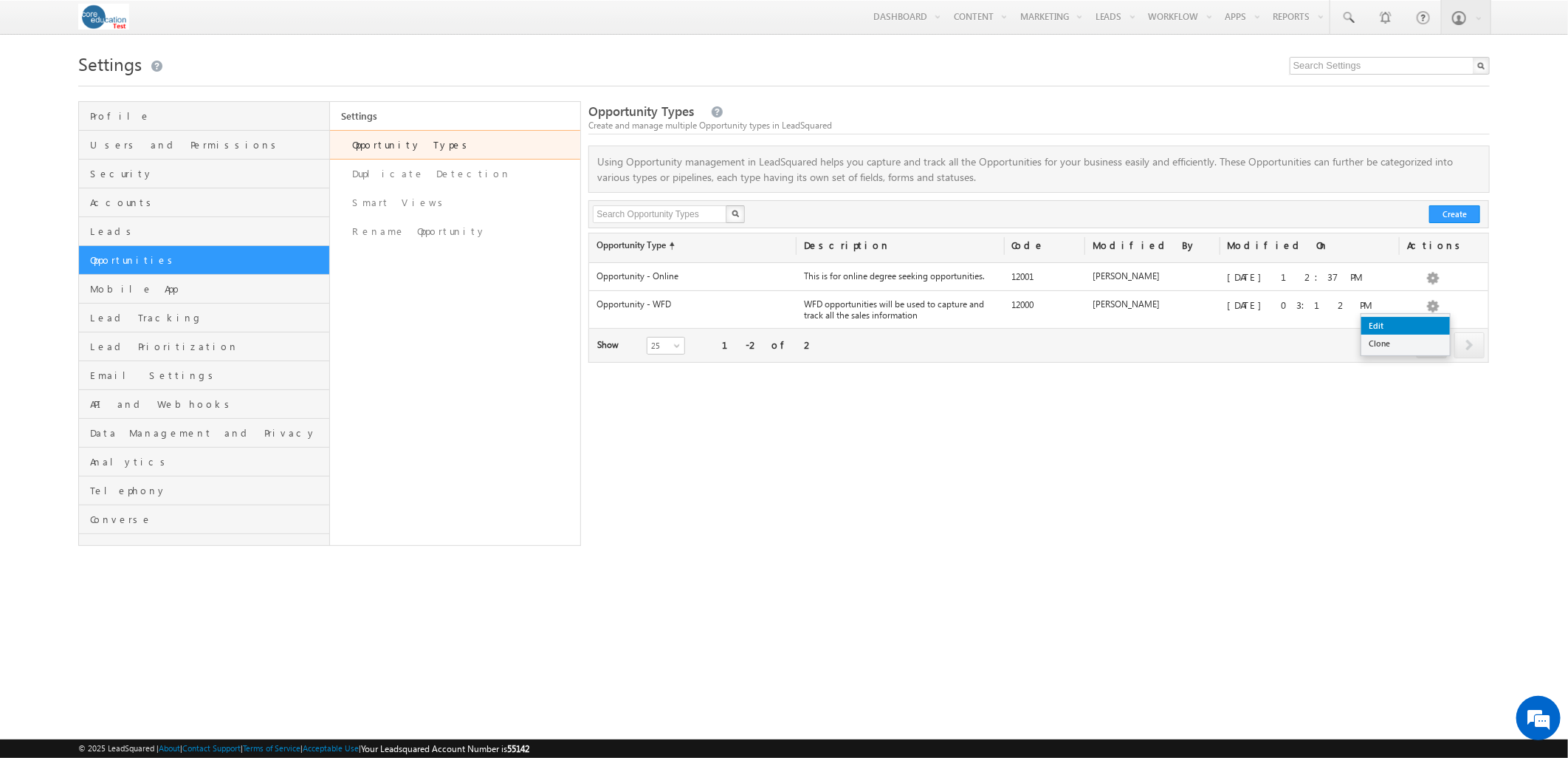
click at [1396, 321] on link "Edit" at bounding box center [1405, 326] width 89 height 18
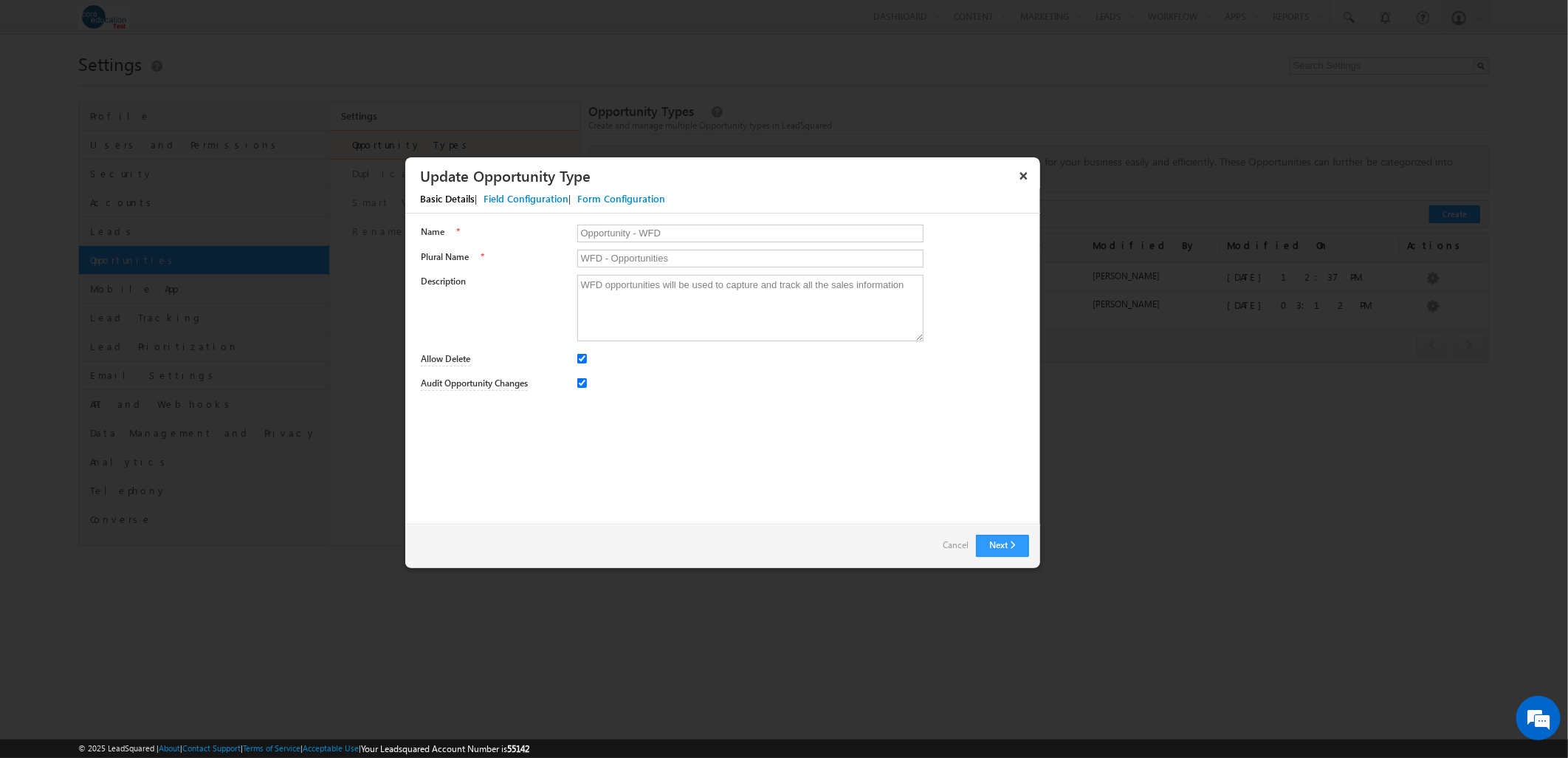
click at [519, 194] on div "Field Configuration" at bounding box center [526, 199] width 85 height 13
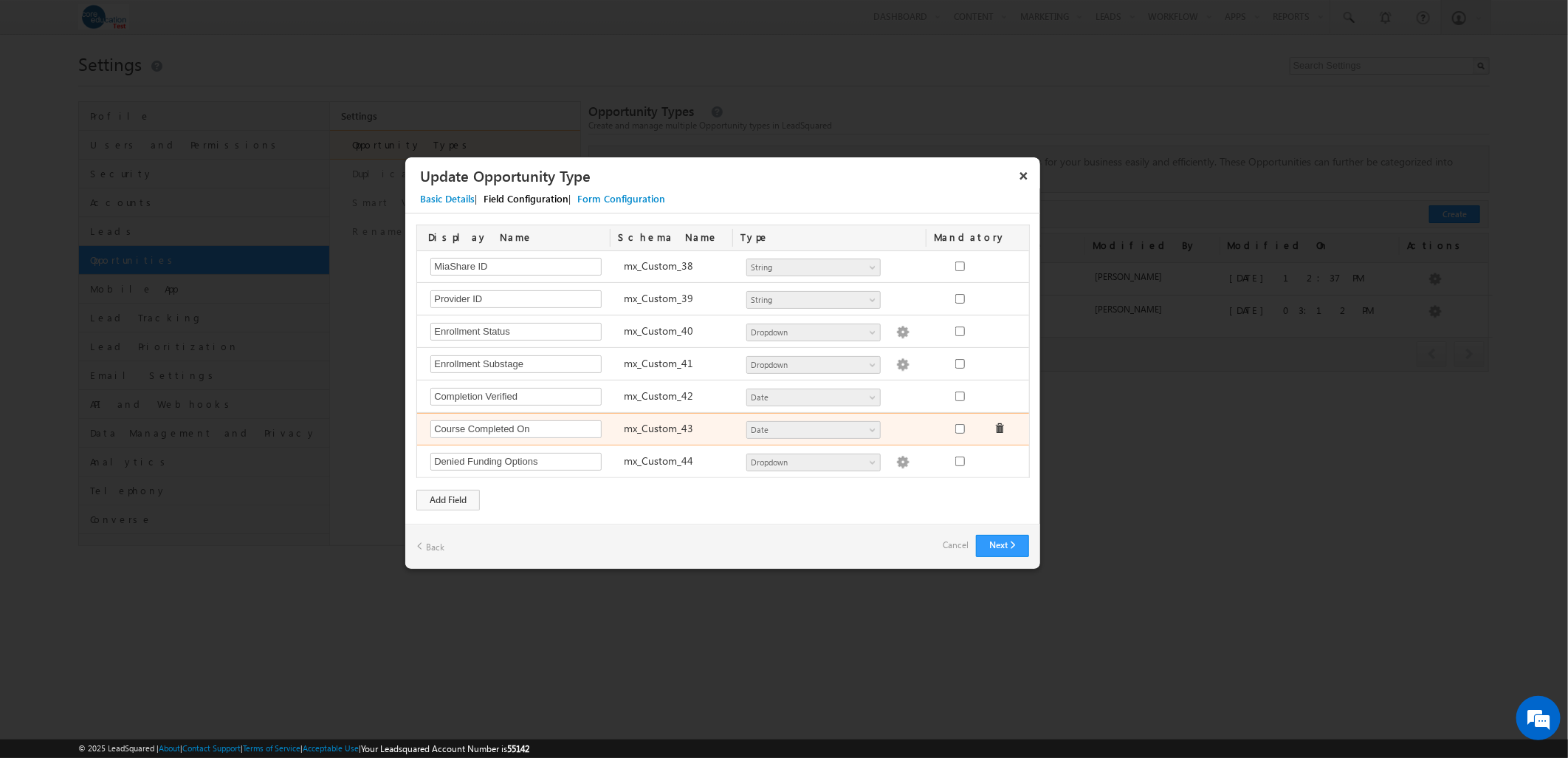
scroll to position [1243, 0]
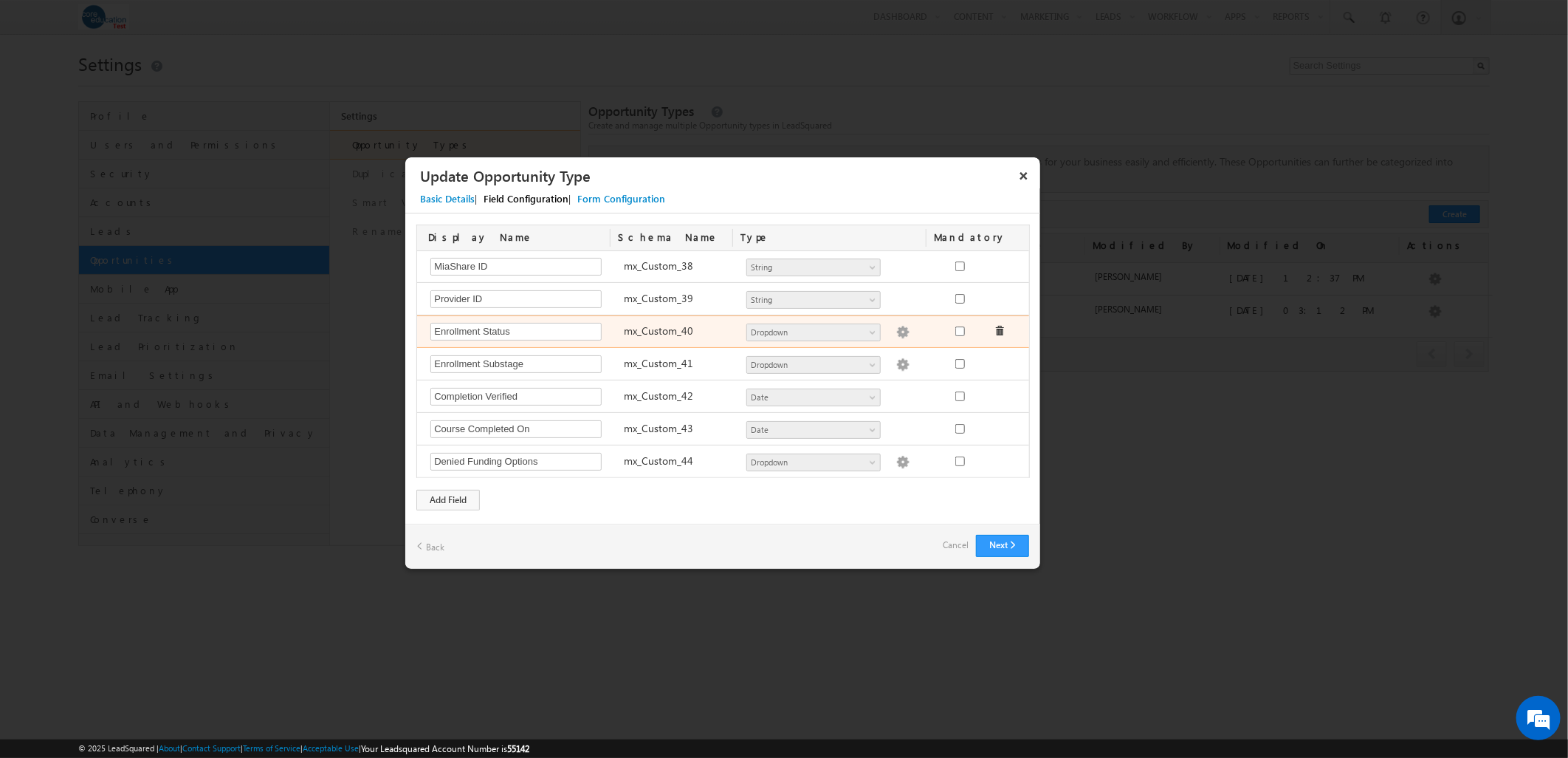
click at [896, 330] on img at bounding box center [903, 332] width 13 height 13
type textarea "Pending Enrollment Enrolled Active Withdrawal Cancelled Completed"
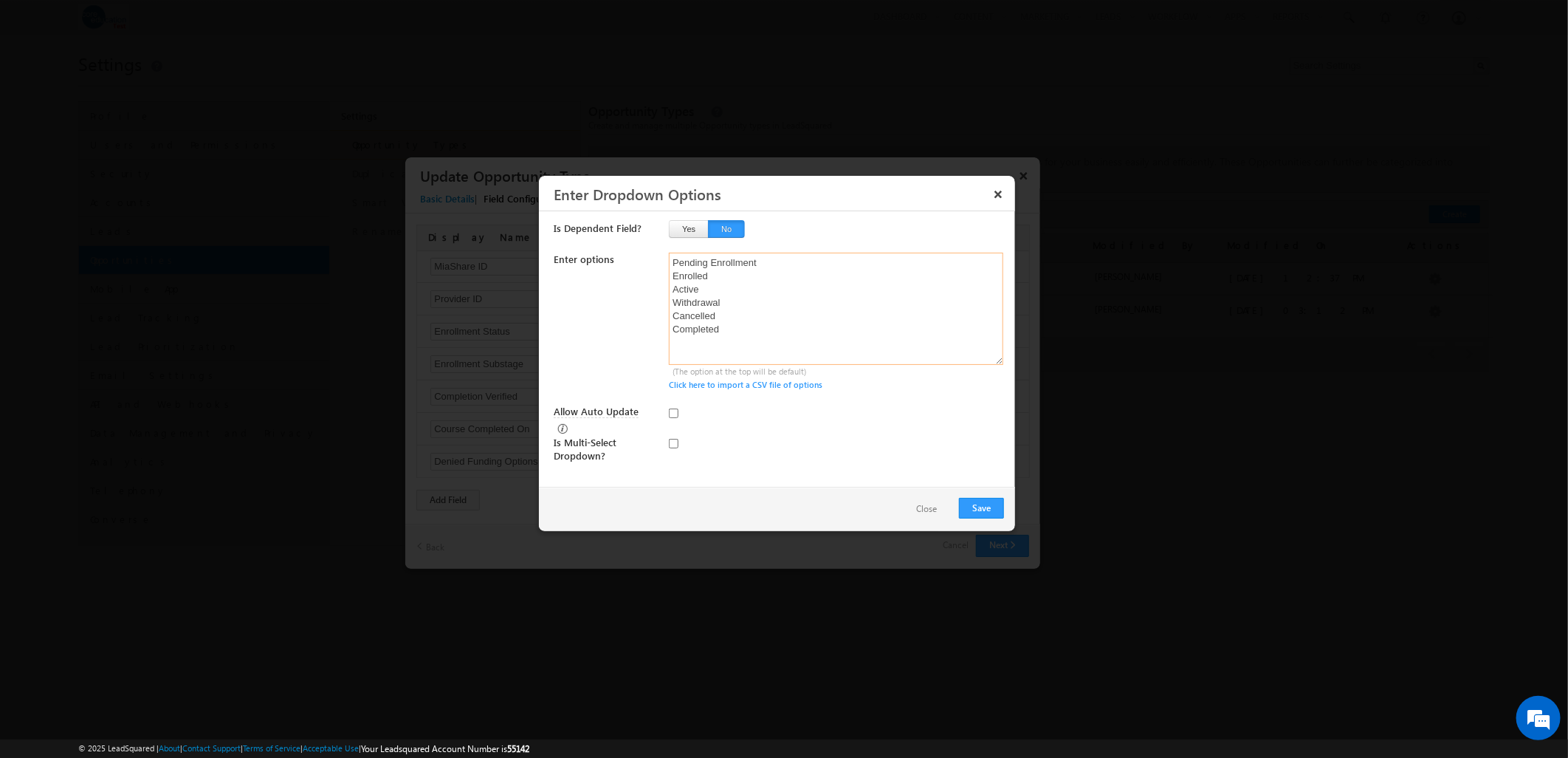
click at [773, 264] on textarea "Pending Enrollment Enrolled Active Withdrawal Cancelled Completed" at bounding box center [836, 308] width 335 height 112
click at [764, 273] on textarea "Pending Enrollment Enrolled Active Withdrawal Cancelled Completed" at bounding box center [836, 308] width 335 height 112
click at [982, 507] on button "Save" at bounding box center [981, 507] width 45 height 21
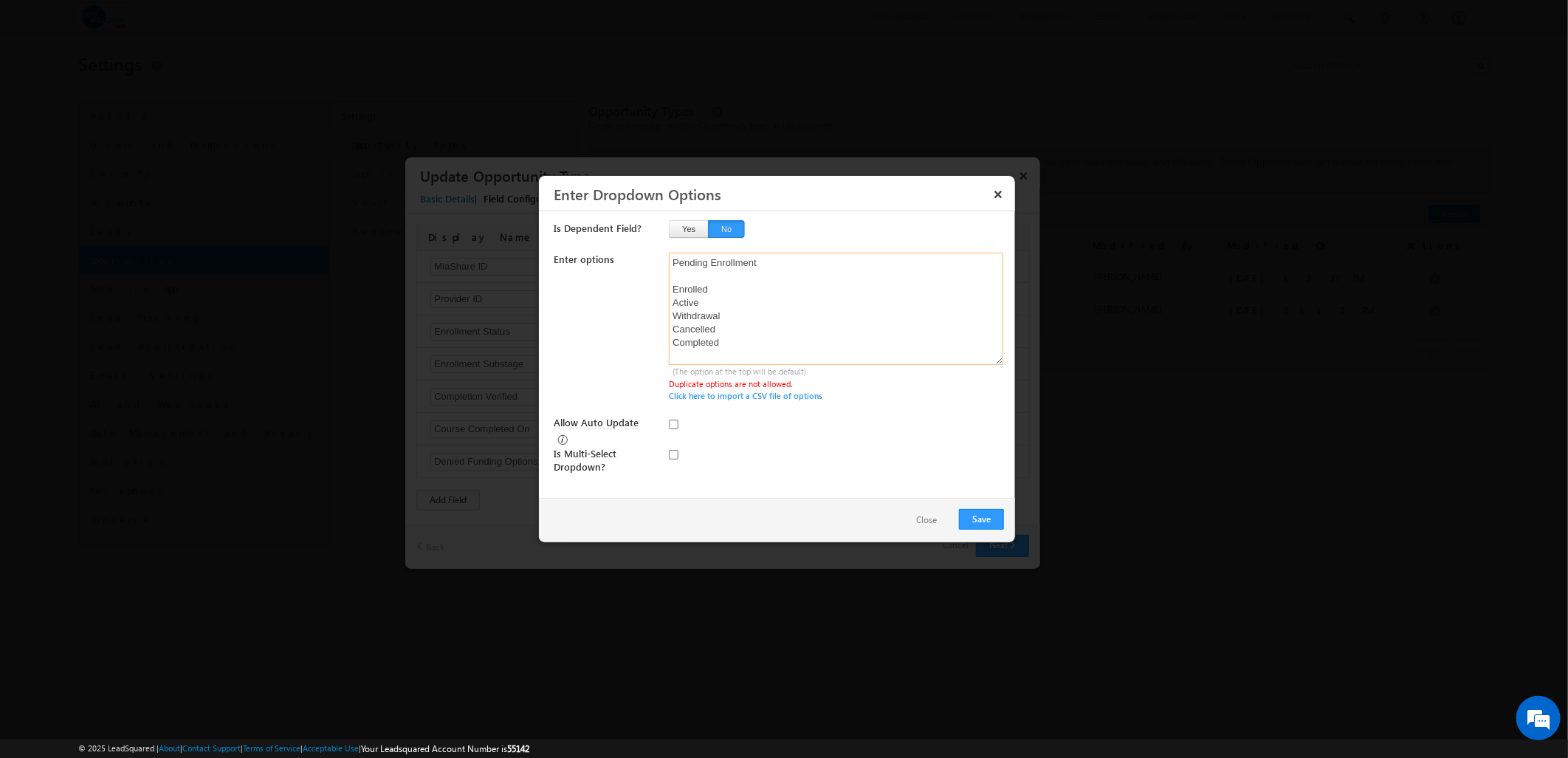
click at [869, 261] on textarea "Pending Enrollment Enrolled Active Withdrawal Cancelled Completed" at bounding box center [836, 308] width 335 height 112
type textarea "Pending Enrollment Enrolled Active Withdrawal Cancelled Completed"
click at [986, 509] on button "Save" at bounding box center [981, 519] width 45 height 21
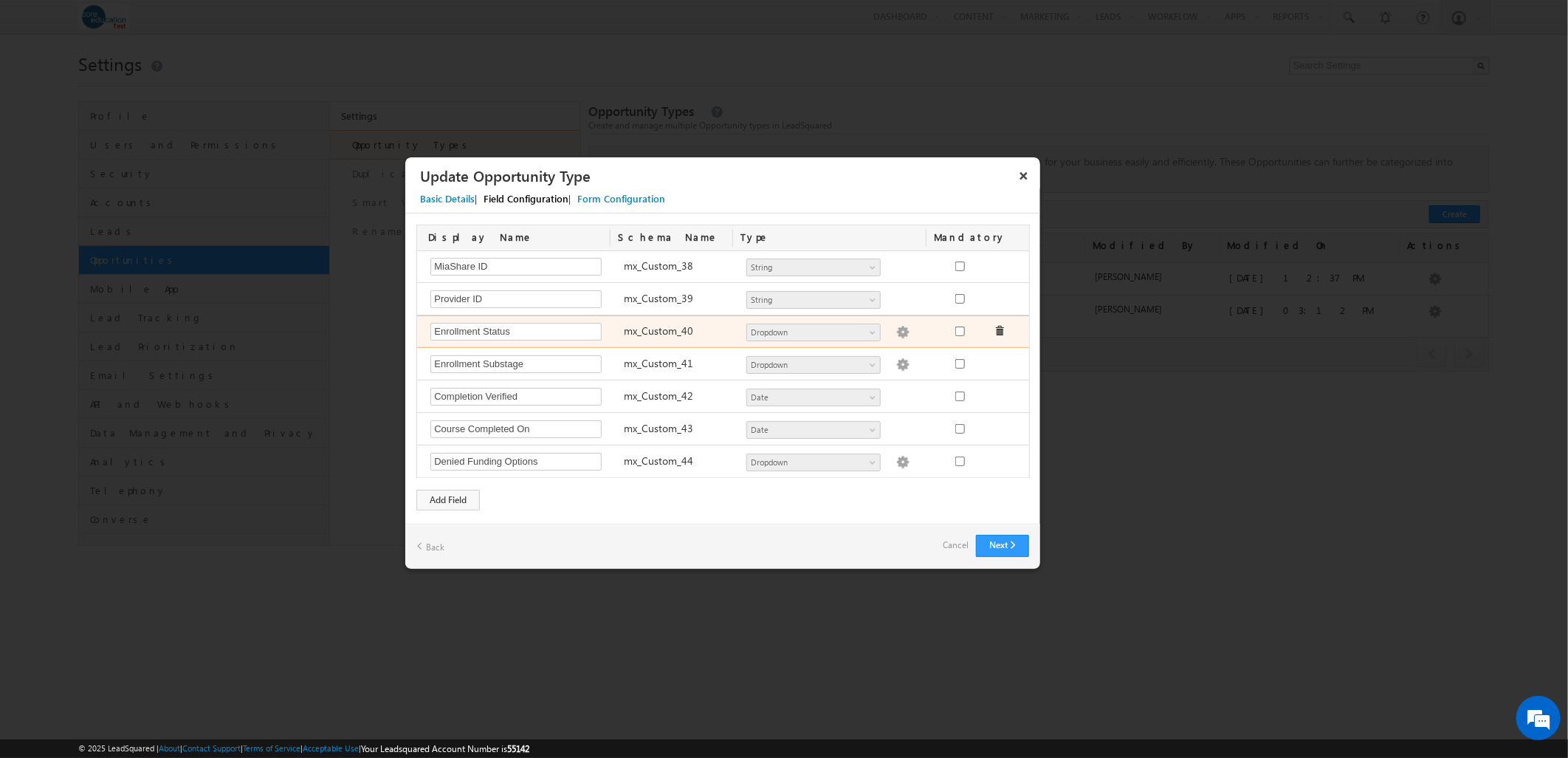
click at [896, 333] on img at bounding box center [903, 332] width 13 height 13
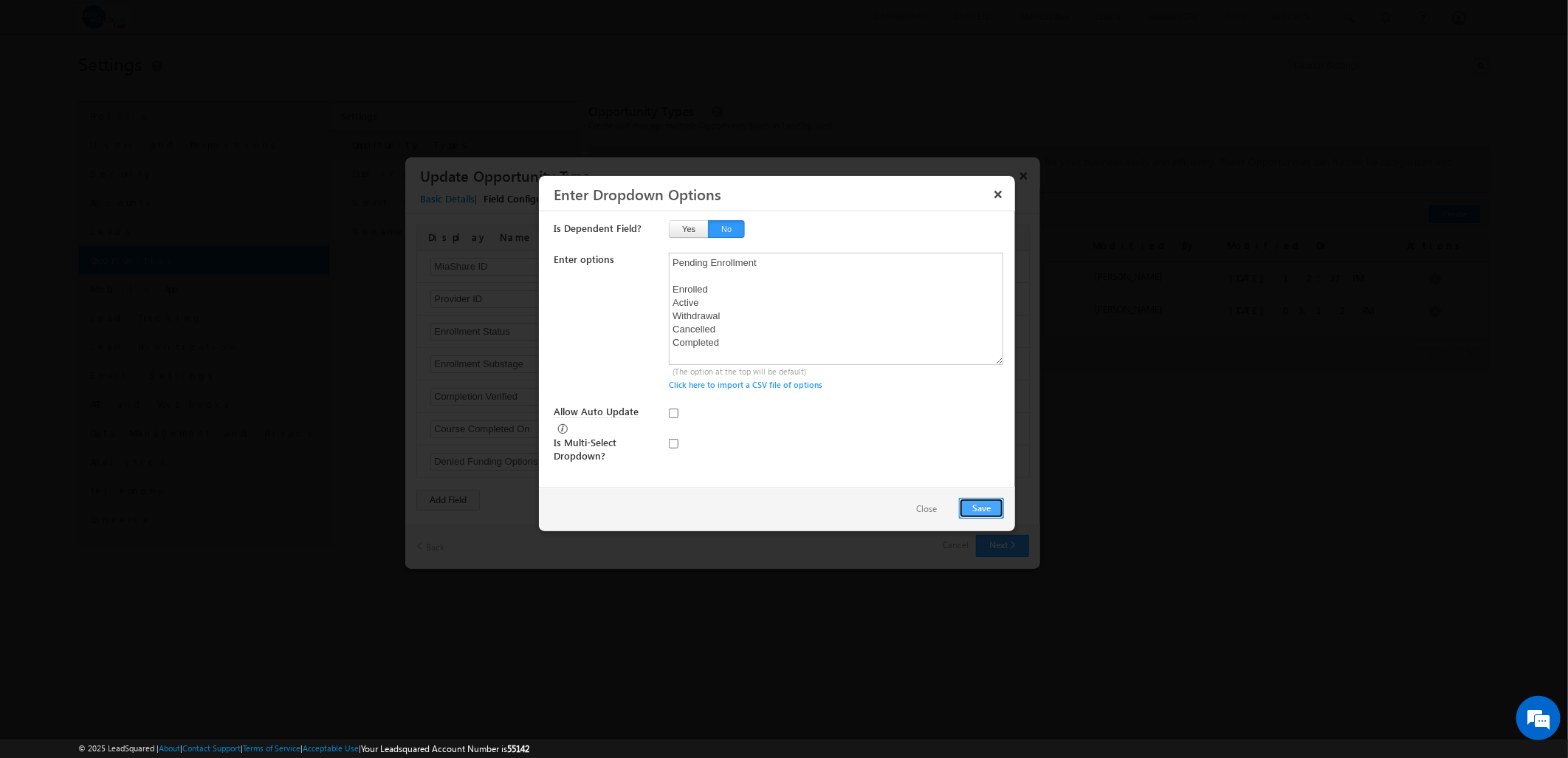
click at [987, 506] on button "Save" at bounding box center [981, 507] width 45 height 21
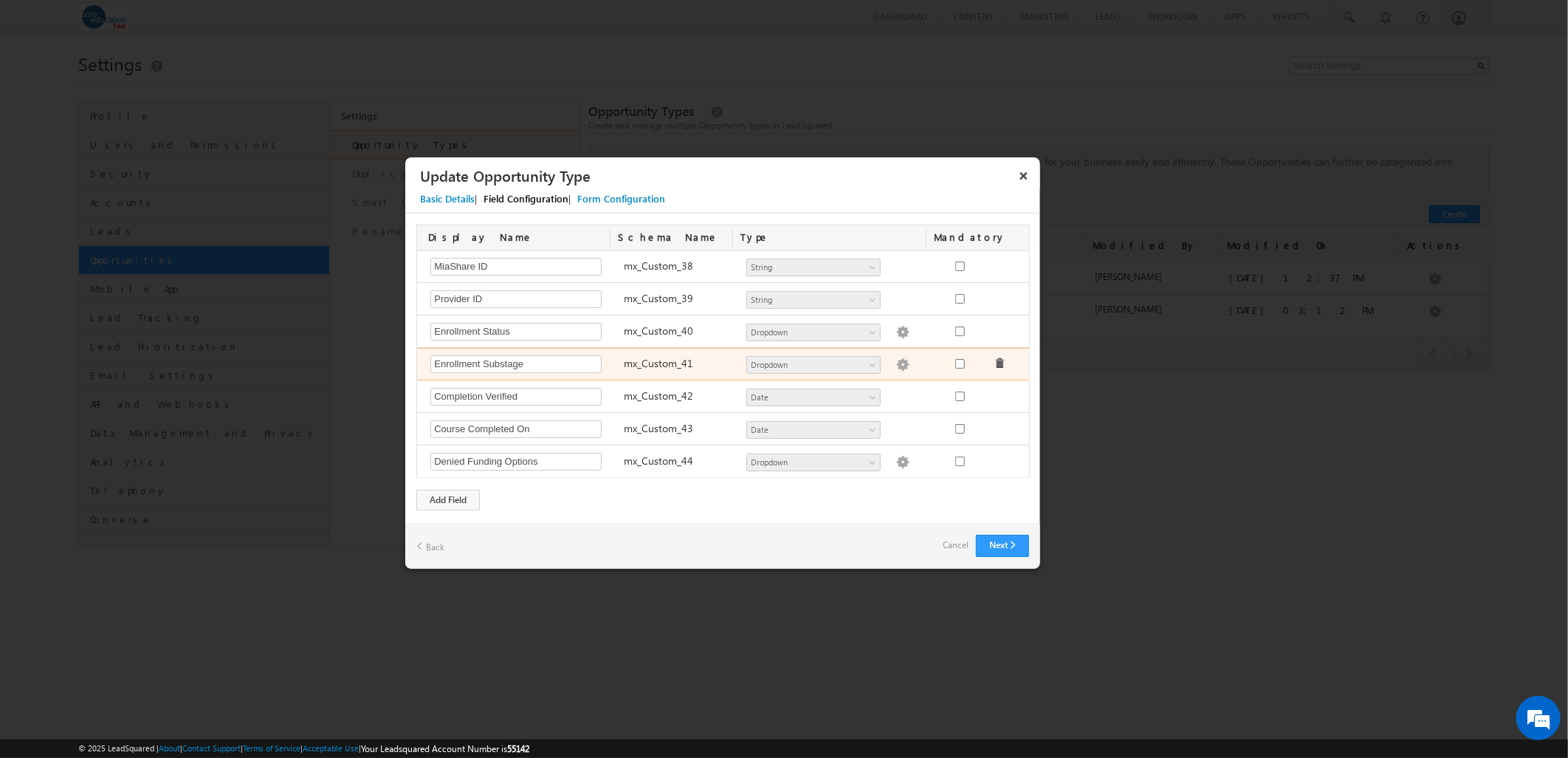
click at [896, 364] on img at bounding box center [903, 364] width 13 height 13
type textarea "Interview Scheduled Active Student At Risk Future Start Pending Clinicals Place…"
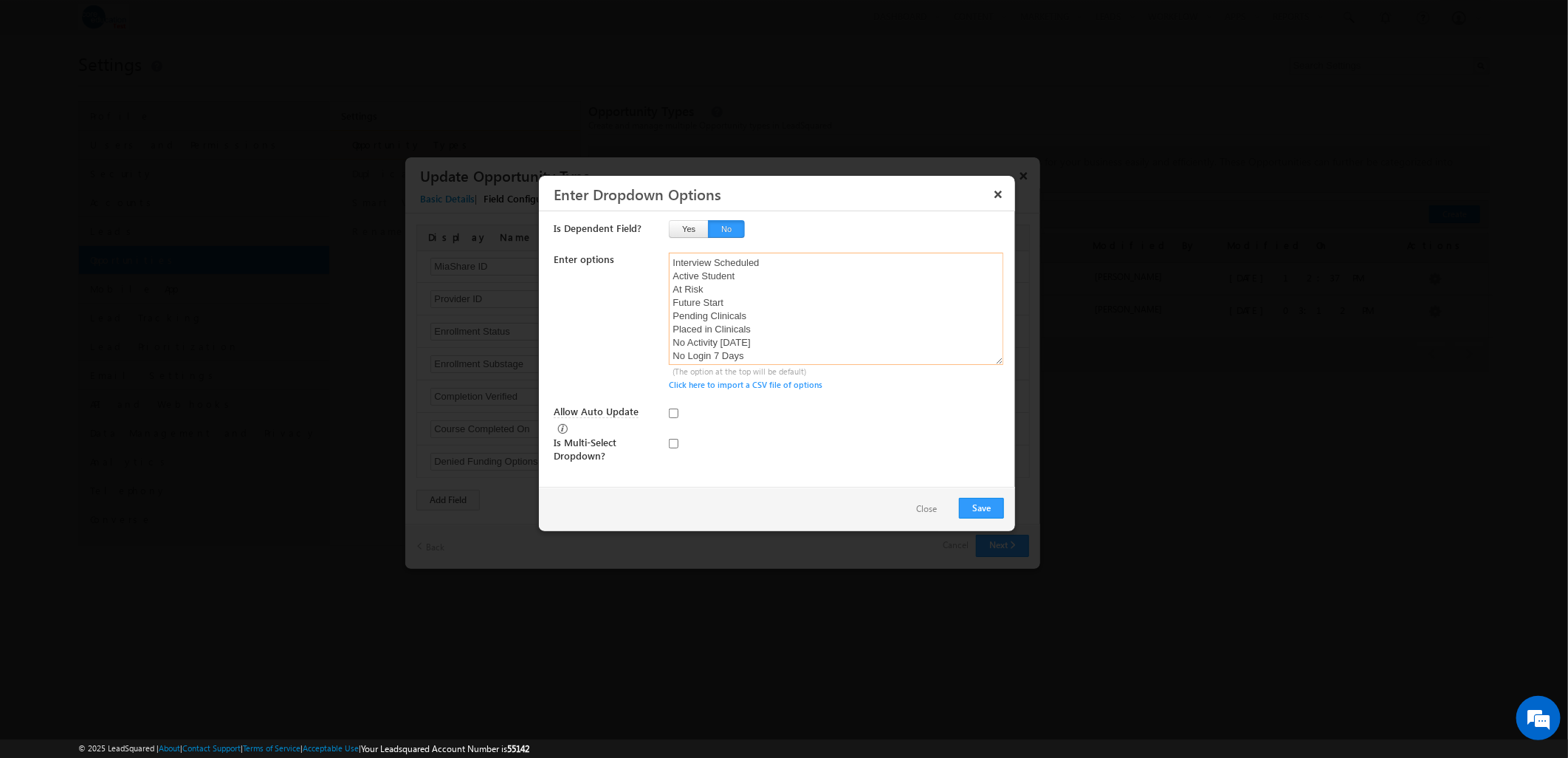
click at [777, 270] on textarea "Interview Scheduled Active Student At Risk Future Start Pending Clinicals Place…" at bounding box center [836, 308] width 335 height 112
click at [774, 262] on textarea "Interview Scheduled Active Student At Risk Future Start Pending Clinicals Place…" at bounding box center [836, 308] width 335 height 112
type textarea "Interview Scheduled Active Student At Risk Future Start Pending Clinicals Place…"
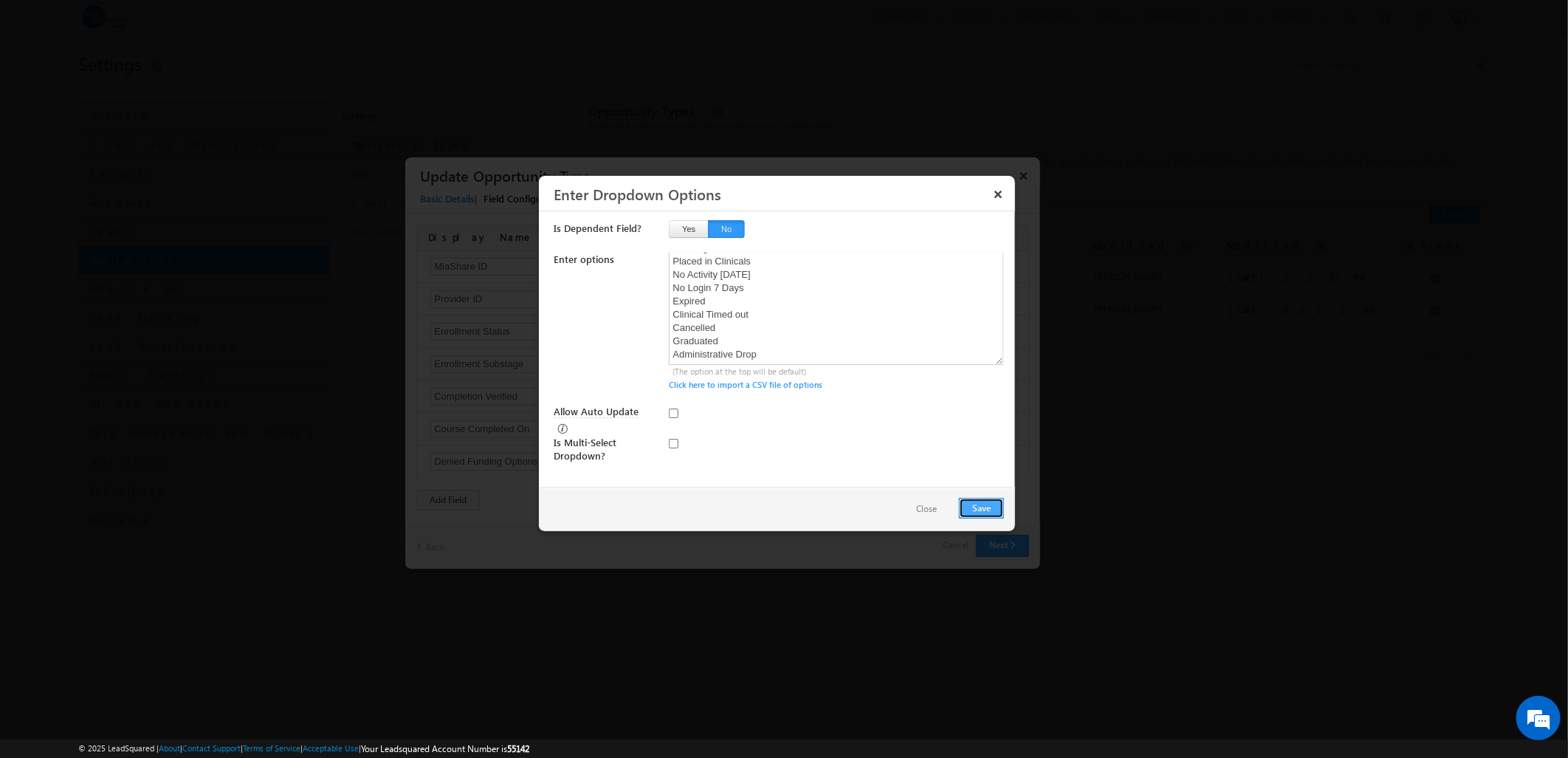
click at [988, 504] on button "Save" at bounding box center [981, 507] width 45 height 21
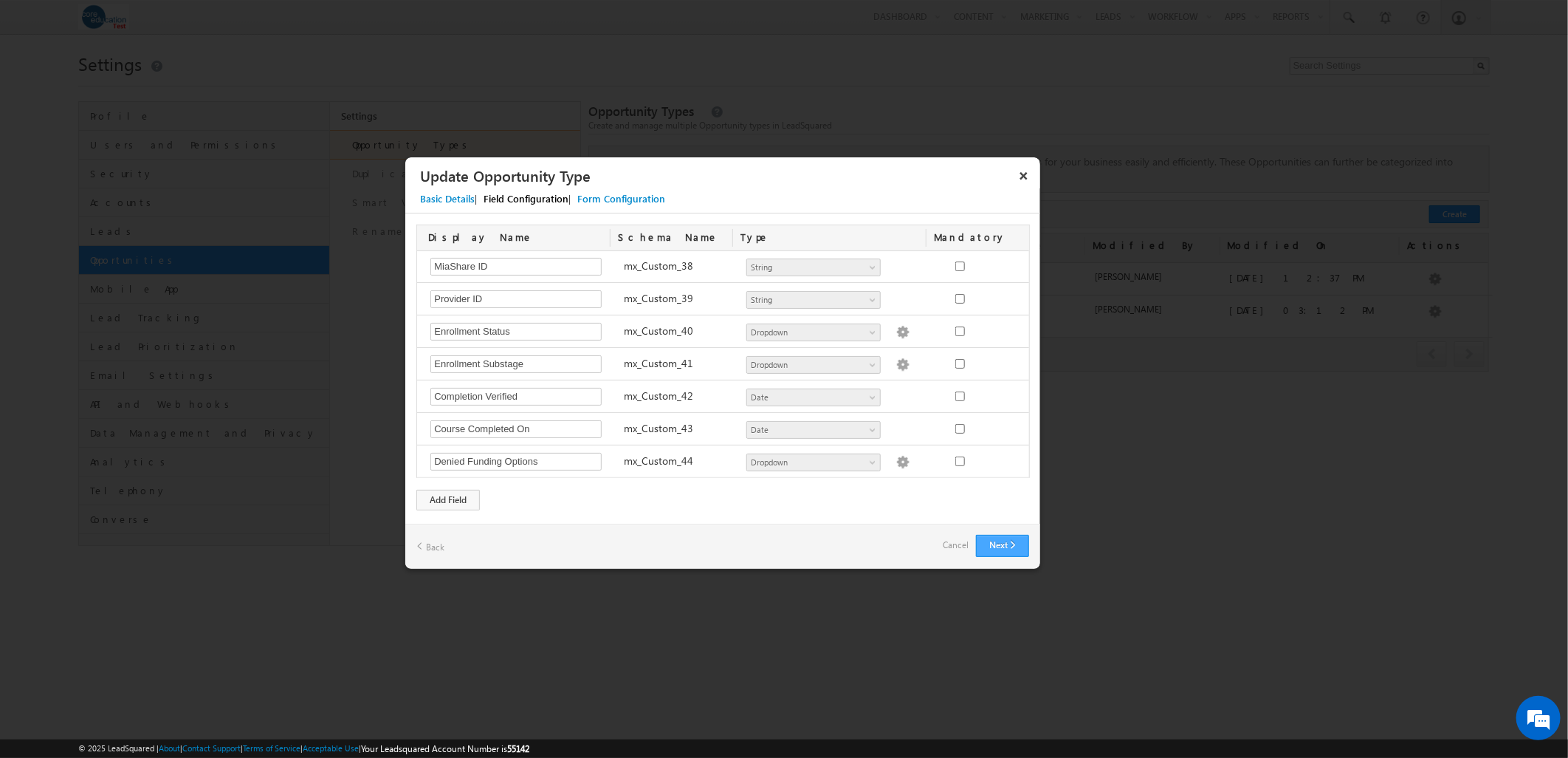
click at [1005, 549] on button "Next" at bounding box center [1002, 546] width 53 height 22
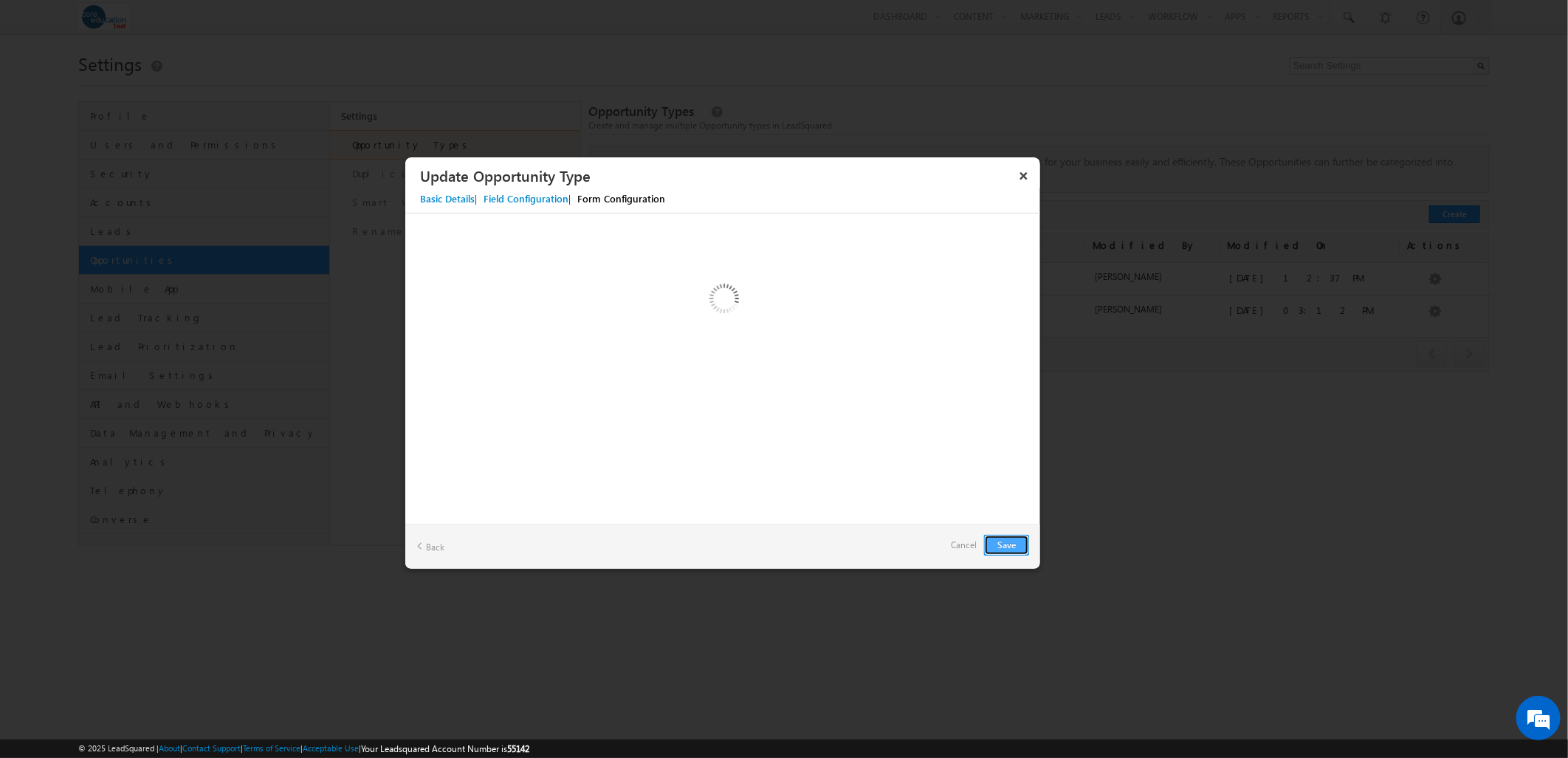
click at [1005, 549] on button "Save" at bounding box center [1006, 545] width 45 height 21
click at [1013, 542] on button "Save" at bounding box center [1006, 545] width 45 height 21
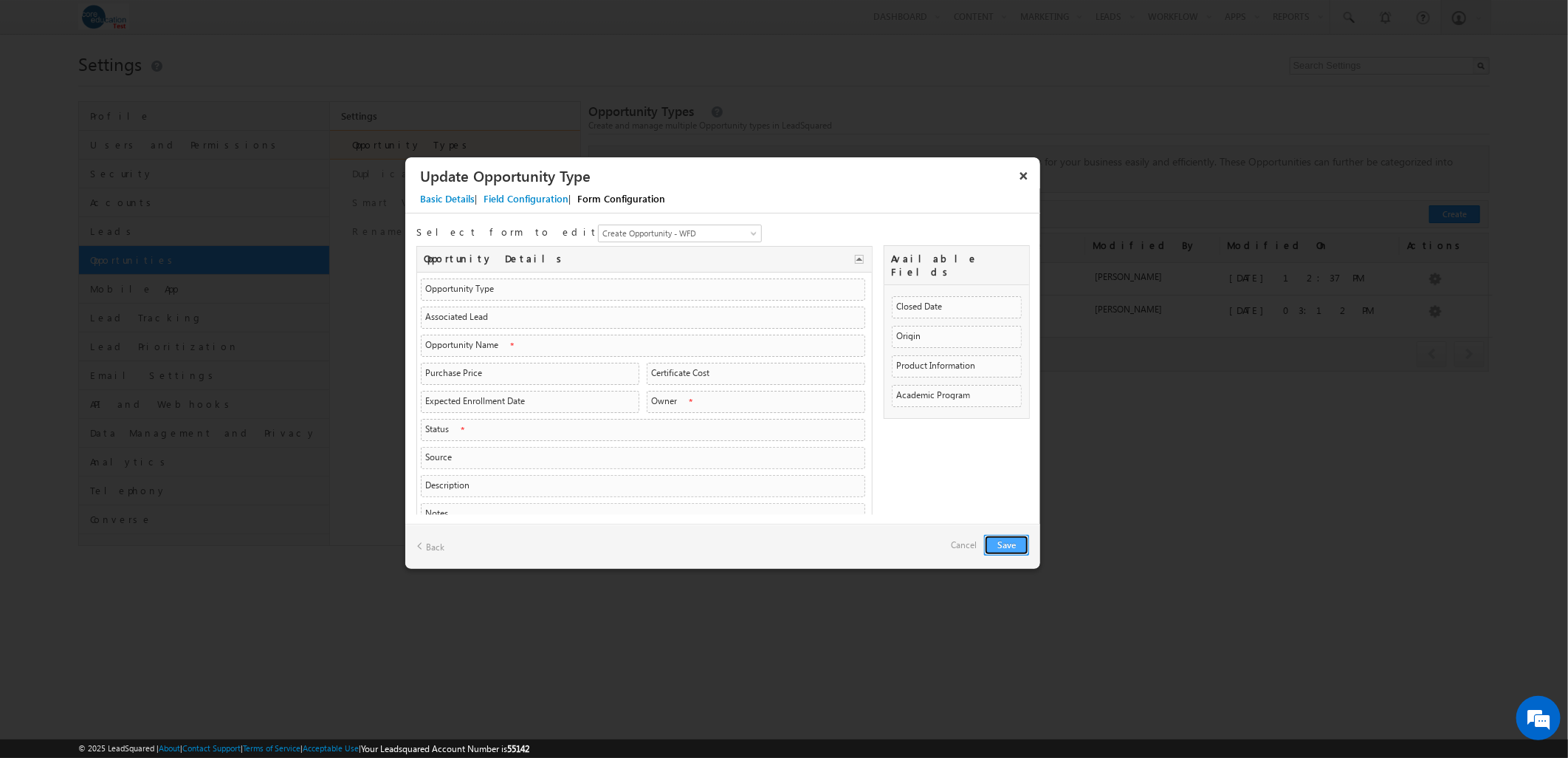
click at [1012, 549] on button "Save" at bounding box center [1006, 545] width 45 height 21
